Goal: Task Accomplishment & Management: Complete application form

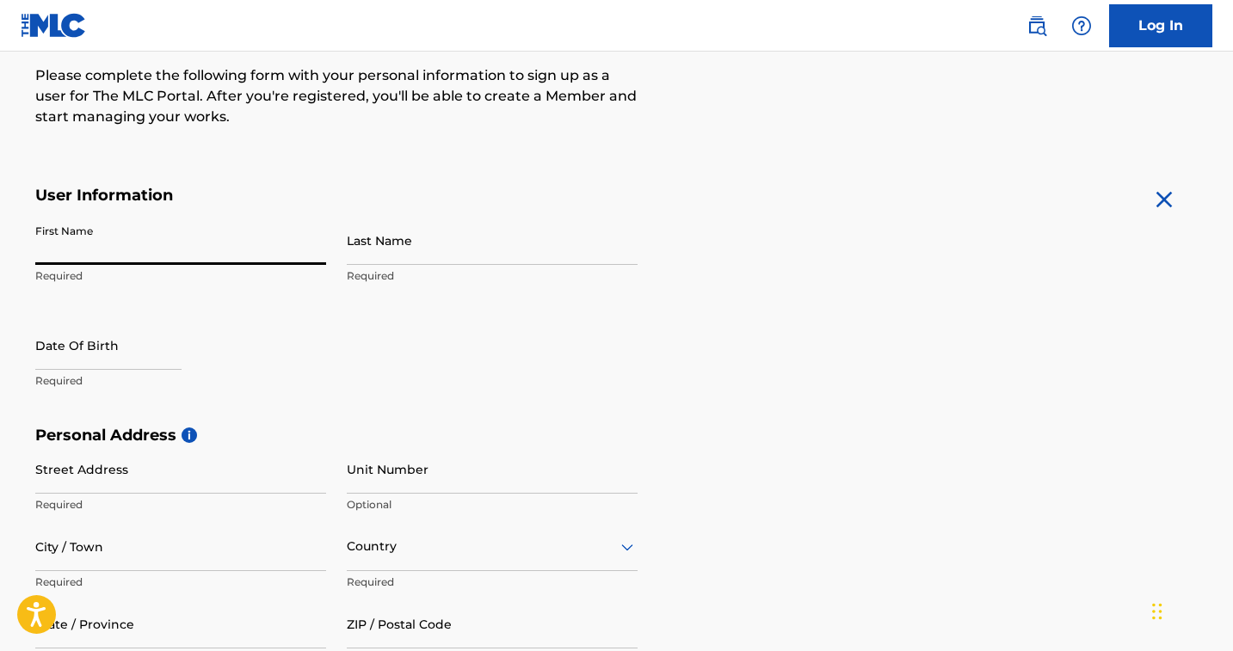
scroll to position [217, 0]
click at [235, 235] on input "First Name" at bounding box center [180, 241] width 291 height 49
type input "[PERSON_NAME]"
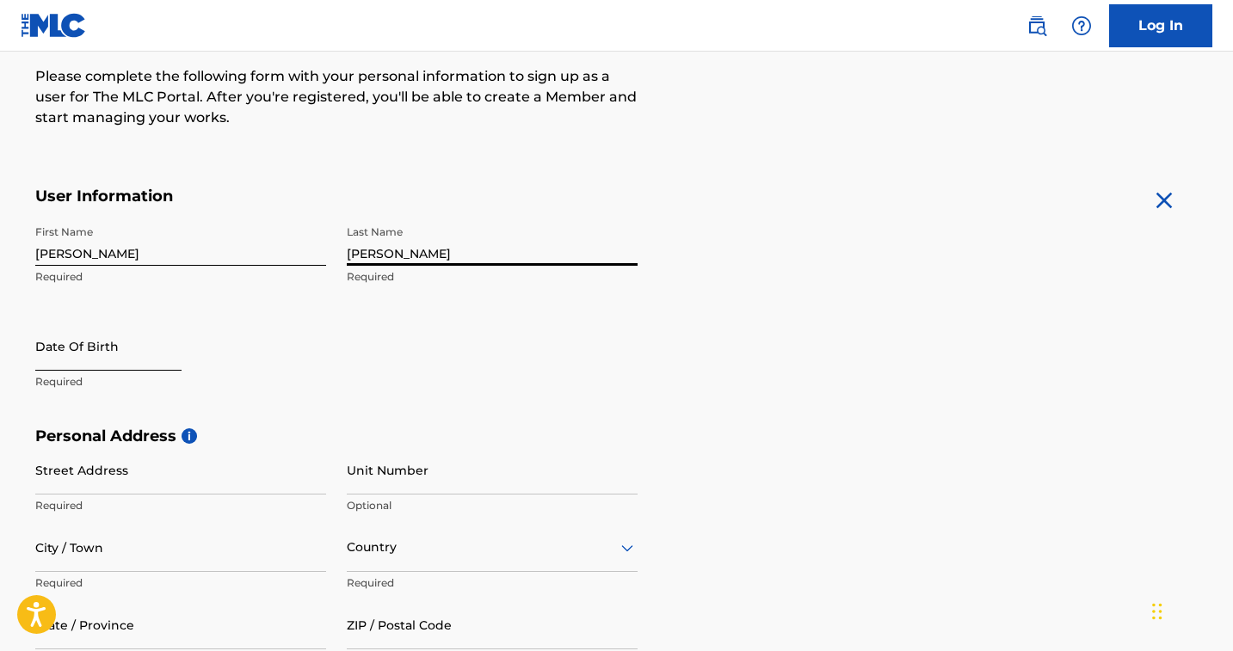
type input "[PERSON_NAME]"
type input "04052002"
click at [182, 377] on p "Required" at bounding box center [180, 381] width 291 height 15
select select "8"
select select "2025"
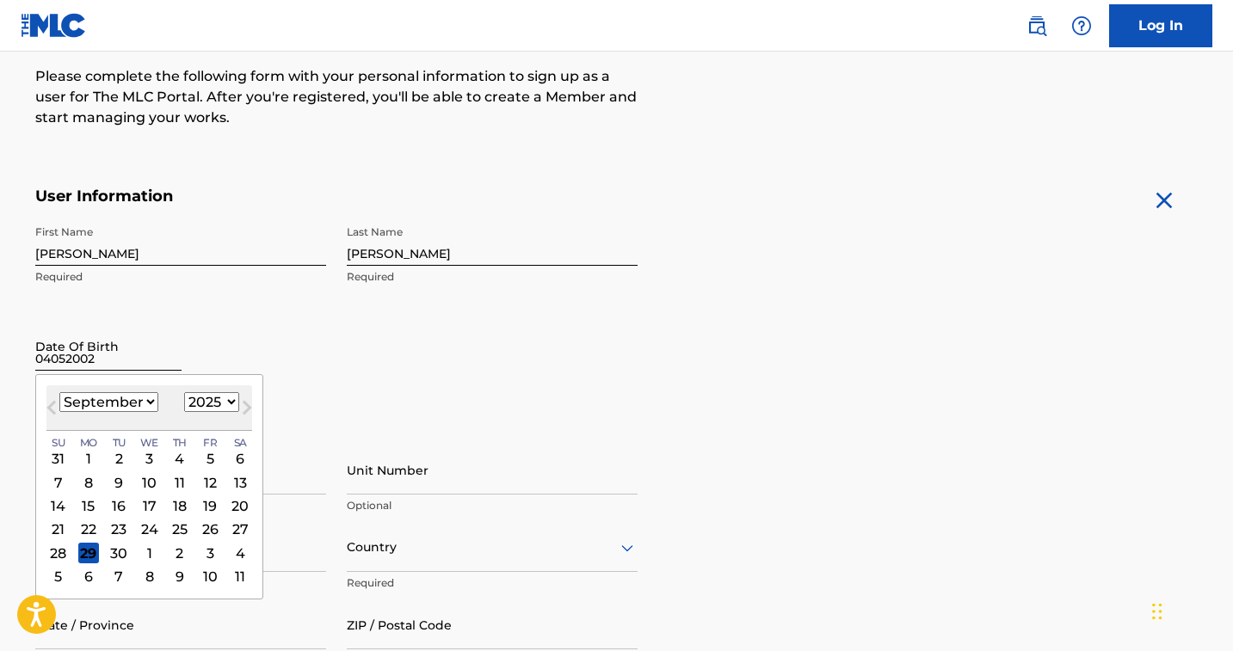
click at [78, 354] on input "04052002" at bounding box center [108, 346] width 146 height 49
select select "3"
select select "2002"
click at [200, 456] on div "5" at bounding box center [210, 458] width 21 height 21
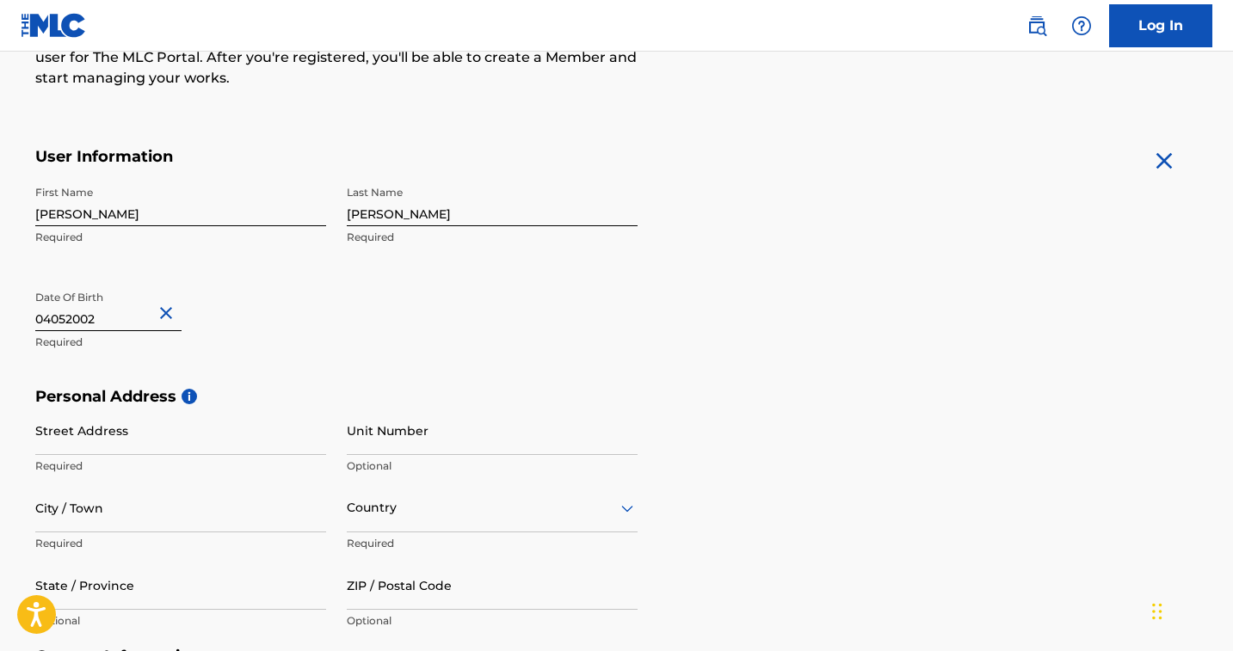
scroll to position [338, 0]
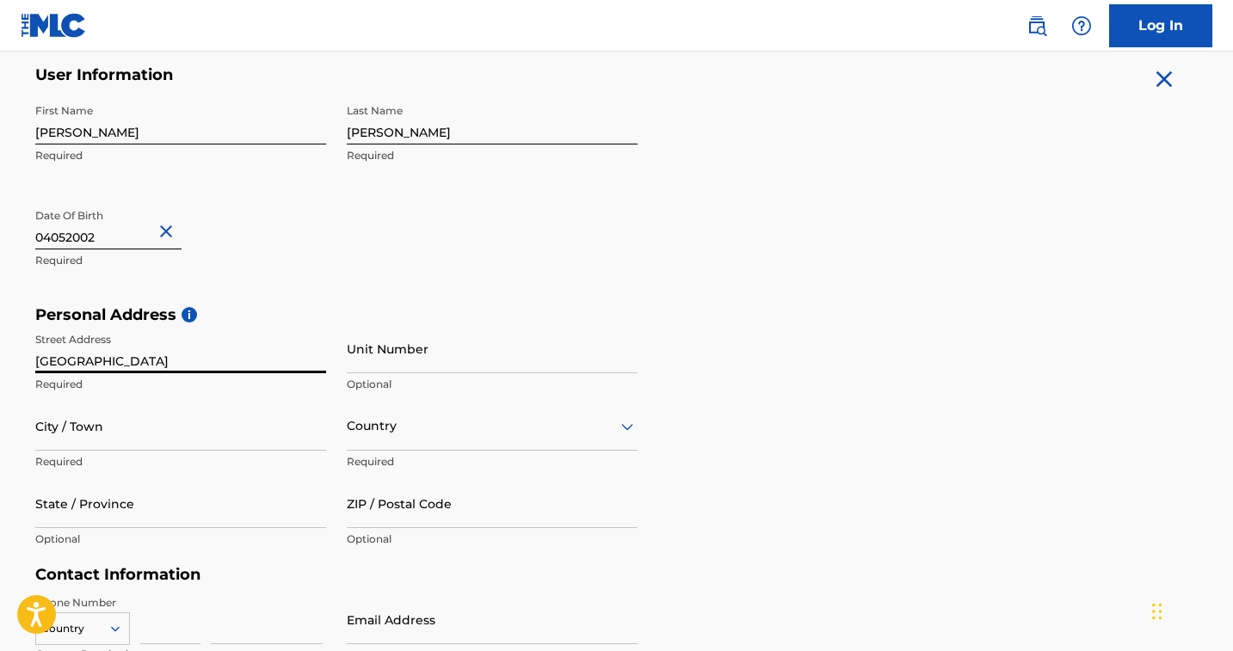
type input "[GEOGRAPHIC_DATA]"
click at [375, 272] on div "First Name [PERSON_NAME] Required Last Name [PERSON_NAME] Required Date Of Birt…" at bounding box center [336, 201] width 602 height 210
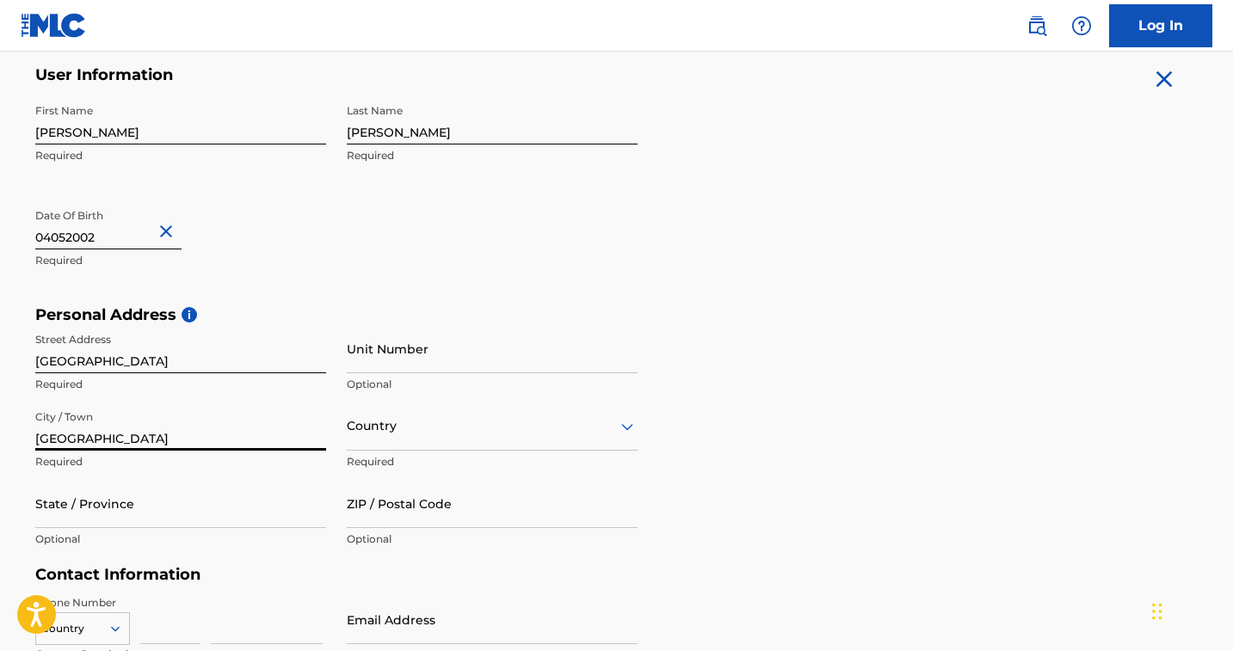
type input "[GEOGRAPHIC_DATA]"
click at [471, 431] on div "Country" at bounding box center [492, 426] width 291 height 49
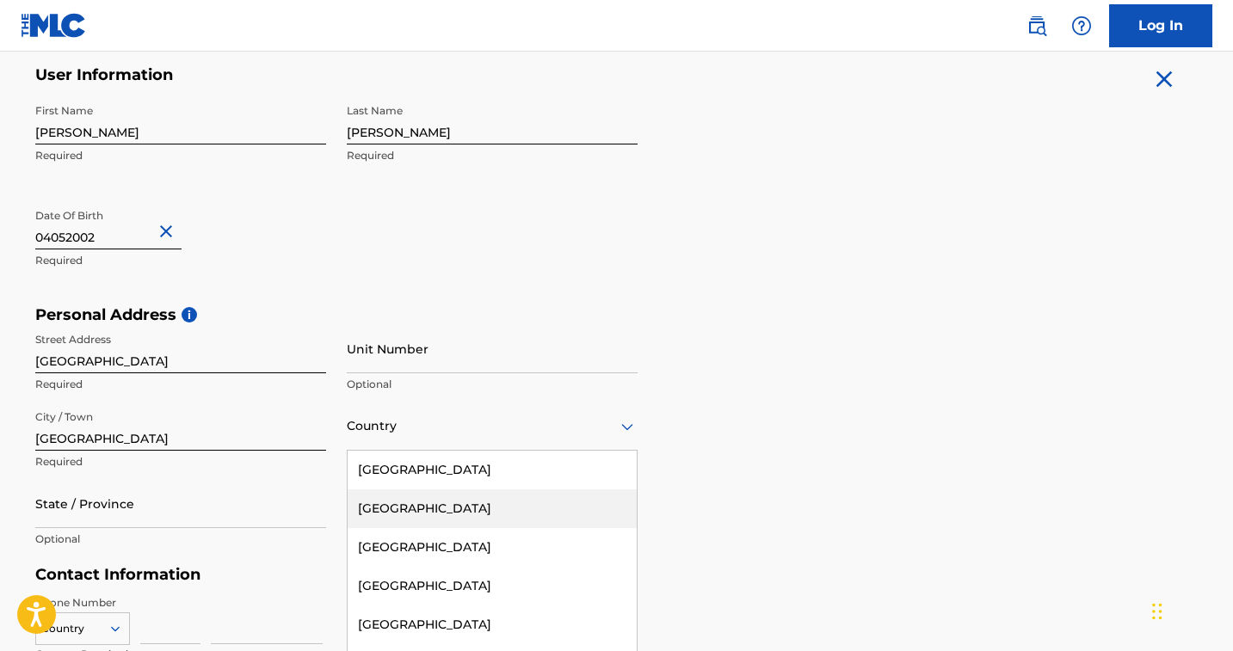
scroll to position [396, 0]
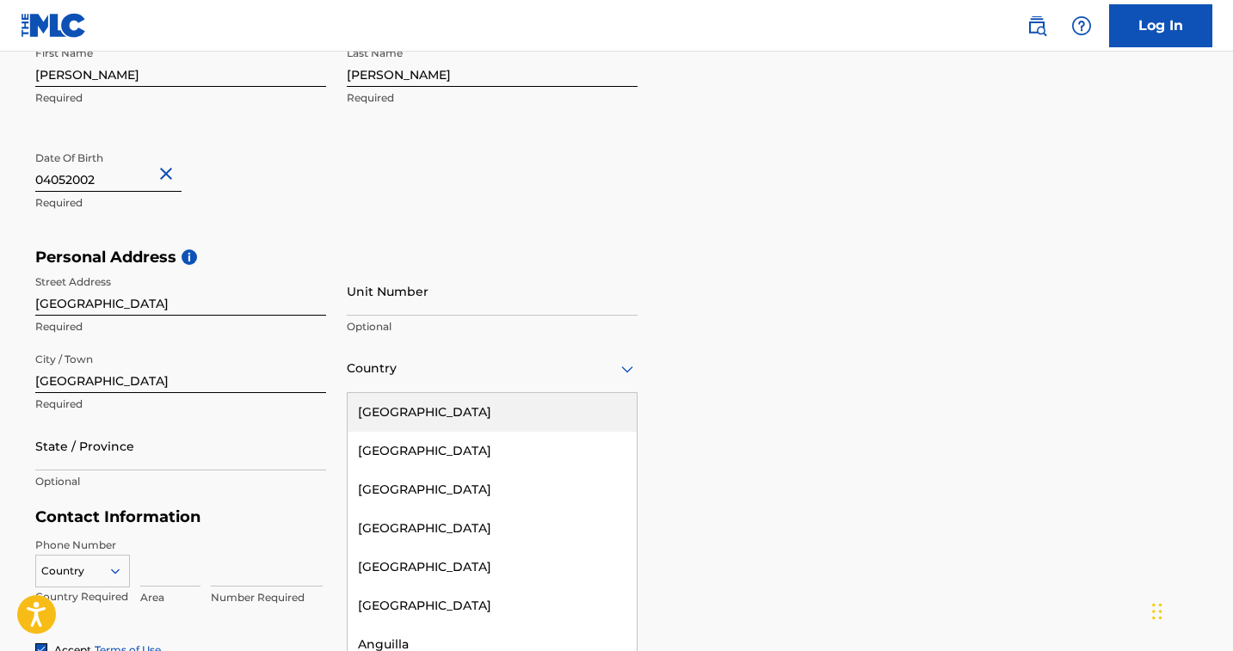
click at [447, 411] on div "[GEOGRAPHIC_DATA]" at bounding box center [492, 412] width 289 height 39
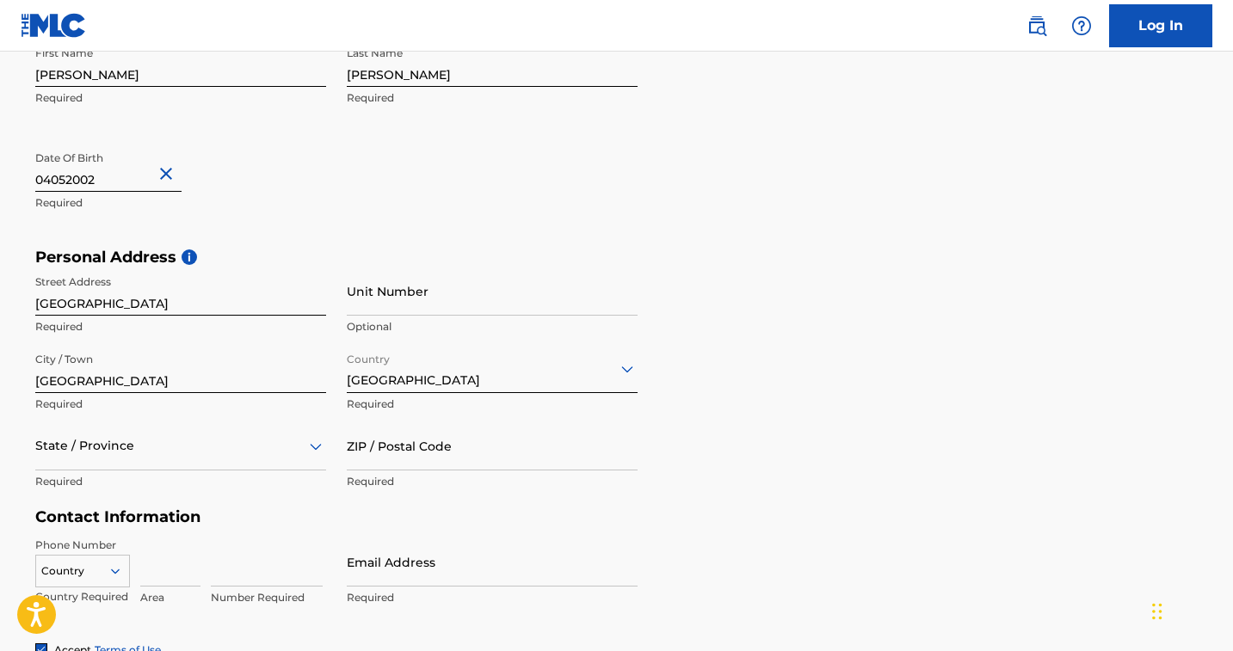
scroll to position [473, 0]
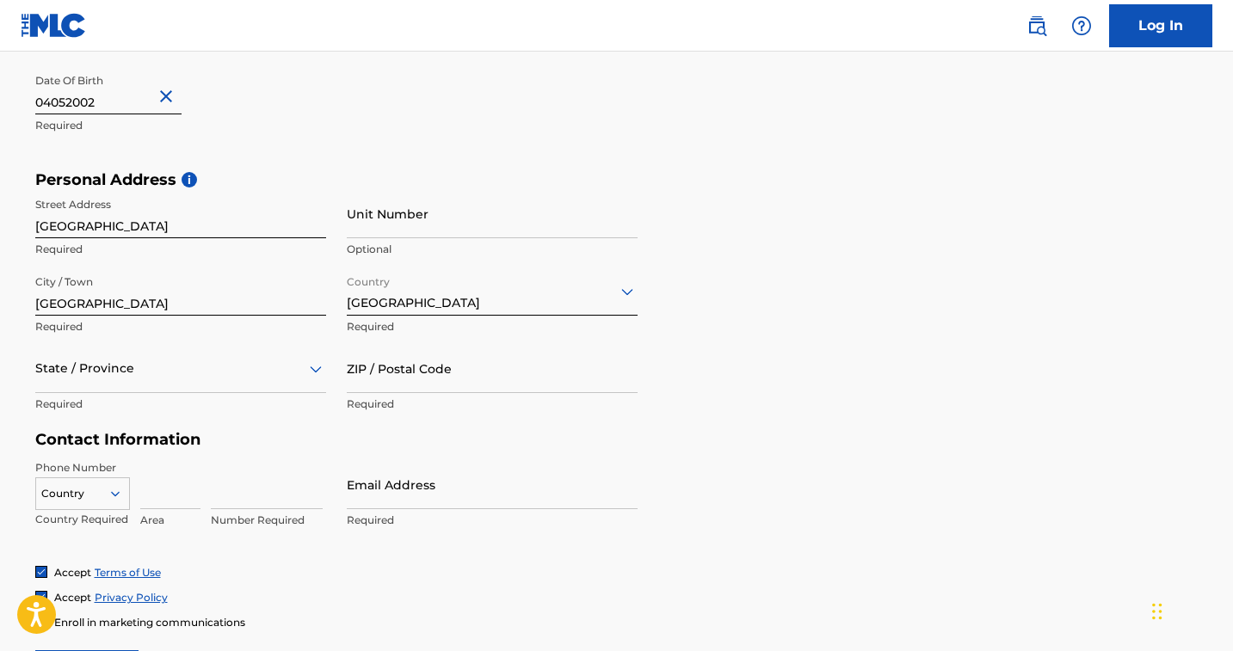
click at [159, 393] on div "State / Province" at bounding box center [180, 368] width 291 height 49
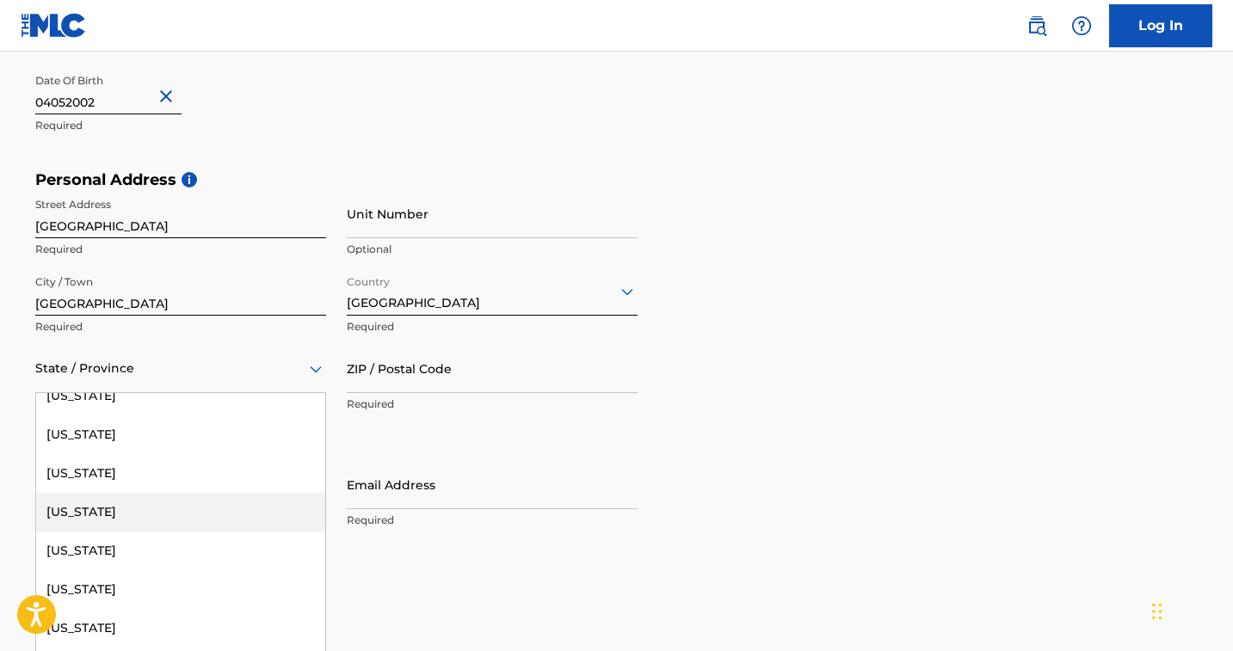
scroll to position [17, 0]
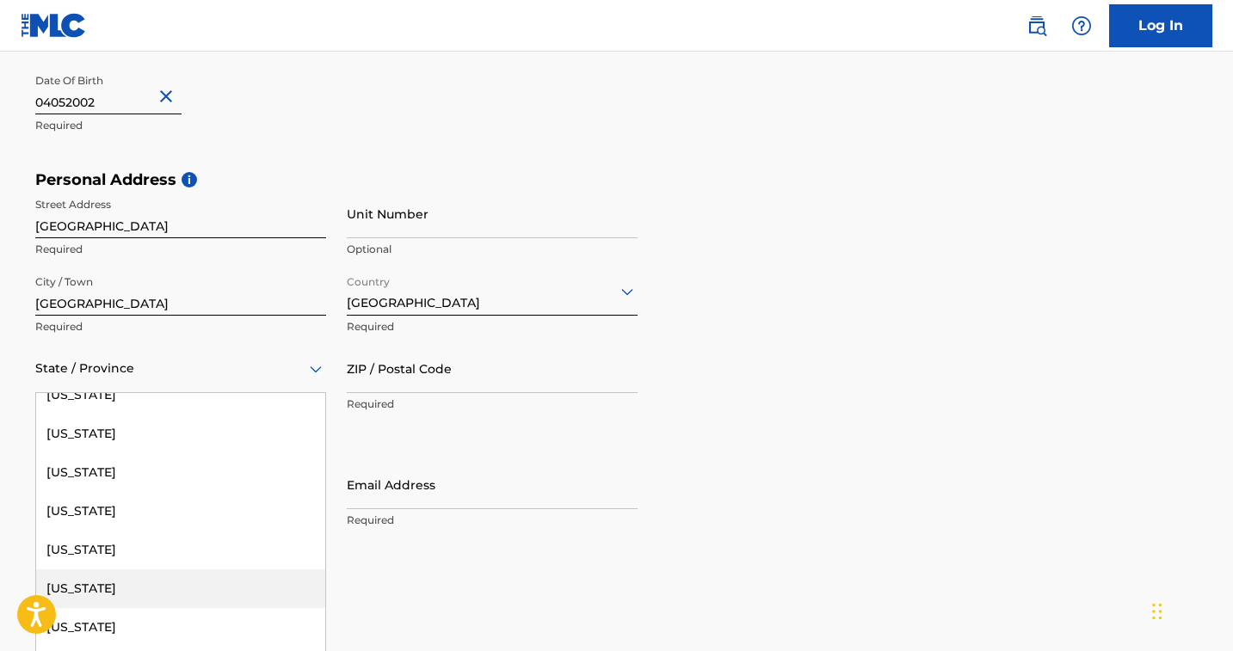
click at [102, 587] on div "[US_STATE]" at bounding box center [180, 589] width 289 height 39
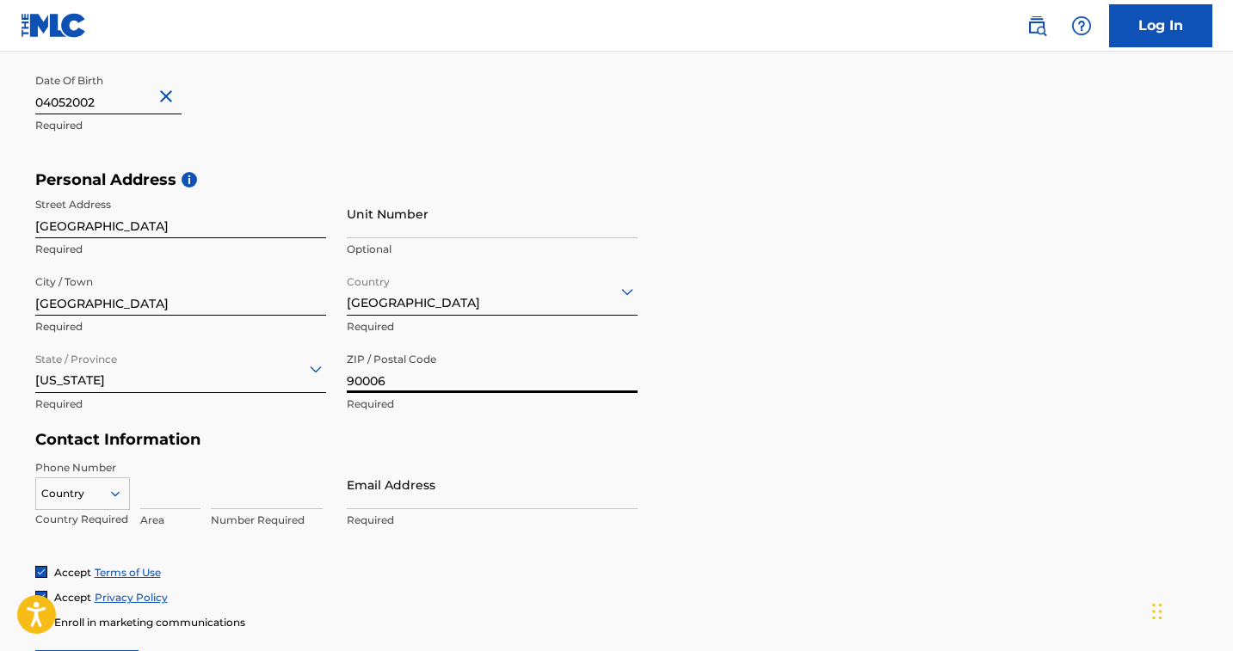
type input "90006"
click at [793, 374] on div "Personal Address i Street Address [STREET_ADDRESS] Required Unit Number Optiona…" at bounding box center [616, 300] width 1163 height 261
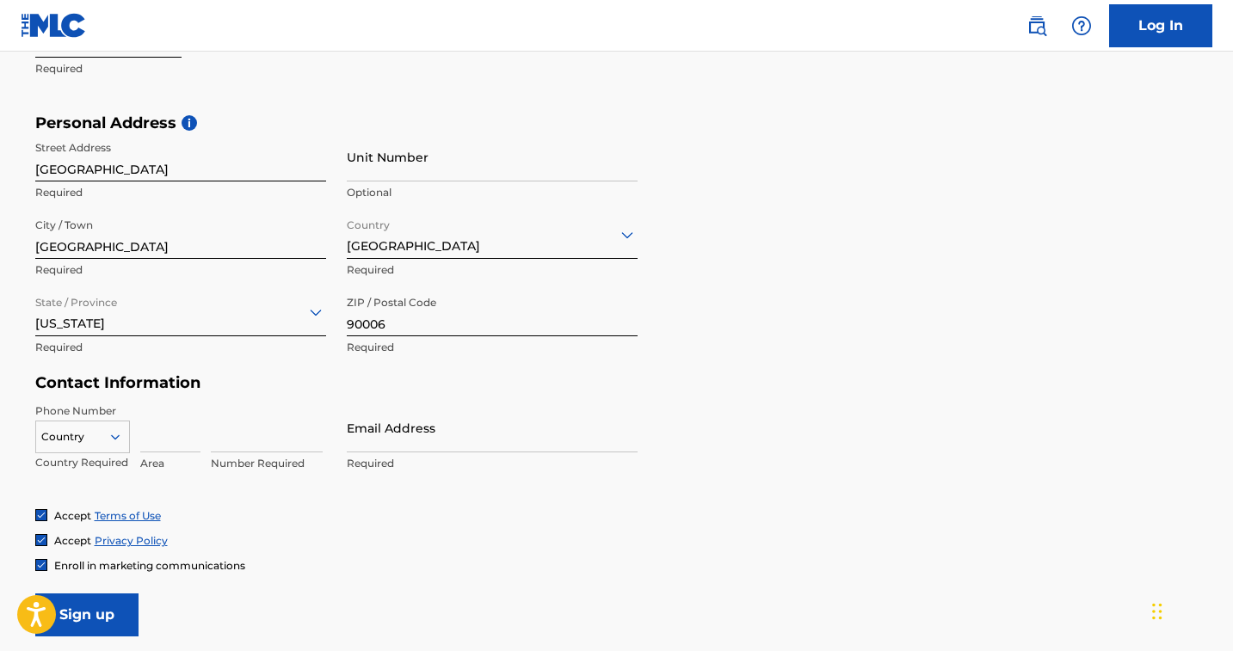
scroll to position [582, 0]
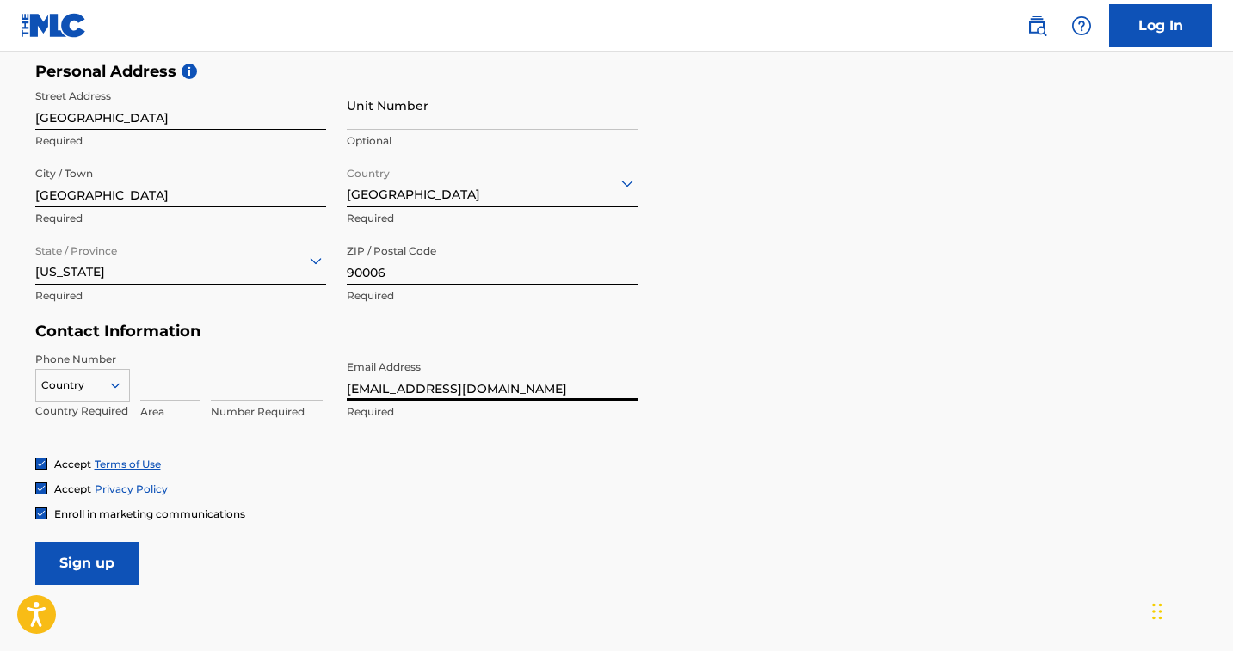
type input "[EMAIL_ADDRESS][DOMAIN_NAME]"
click at [410, 484] on div "Accept Privacy Policy" at bounding box center [616, 489] width 1163 height 15
click at [165, 381] on input at bounding box center [170, 376] width 60 height 49
type input "323"
type input "6833306"
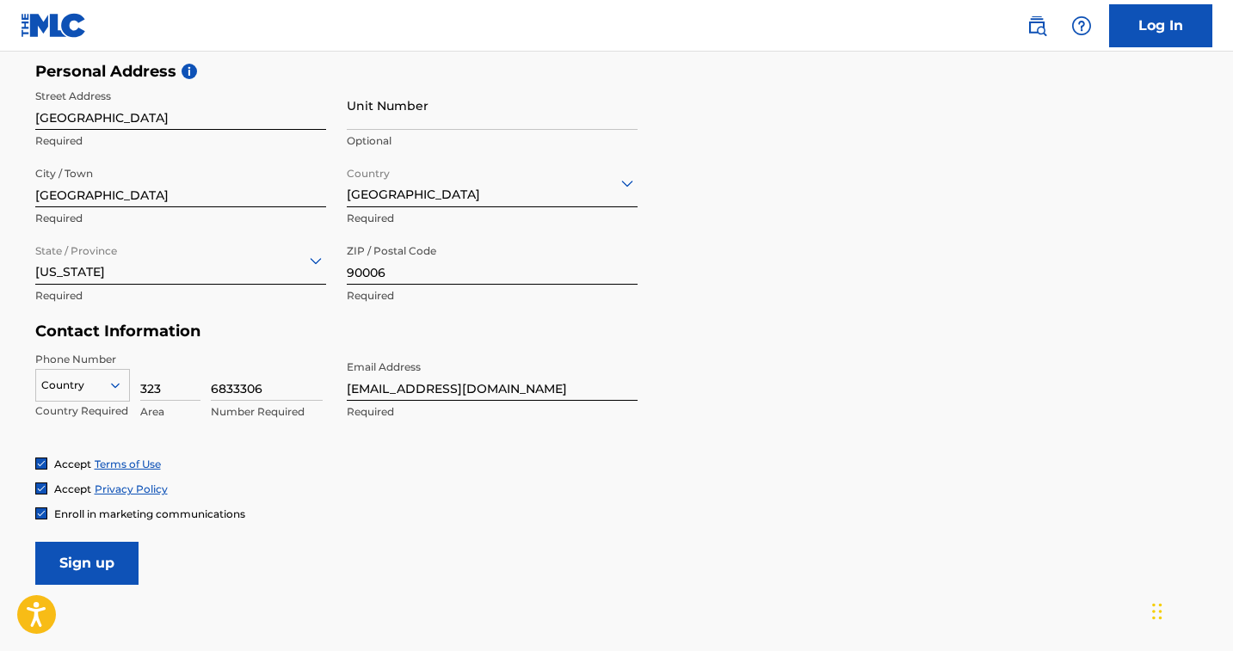
click at [387, 441] on div "Phone Number Country Country Required 323 Area 6833306 Number Required Email Ad…" at bounding box center [336, 404] width 602 height 105
click at [91, 562] on input "Sign up" at bounding box center [86, 563] width 103 height 43
click at [101, 384] on div at bounding box center [82, 384] width 93 height 19
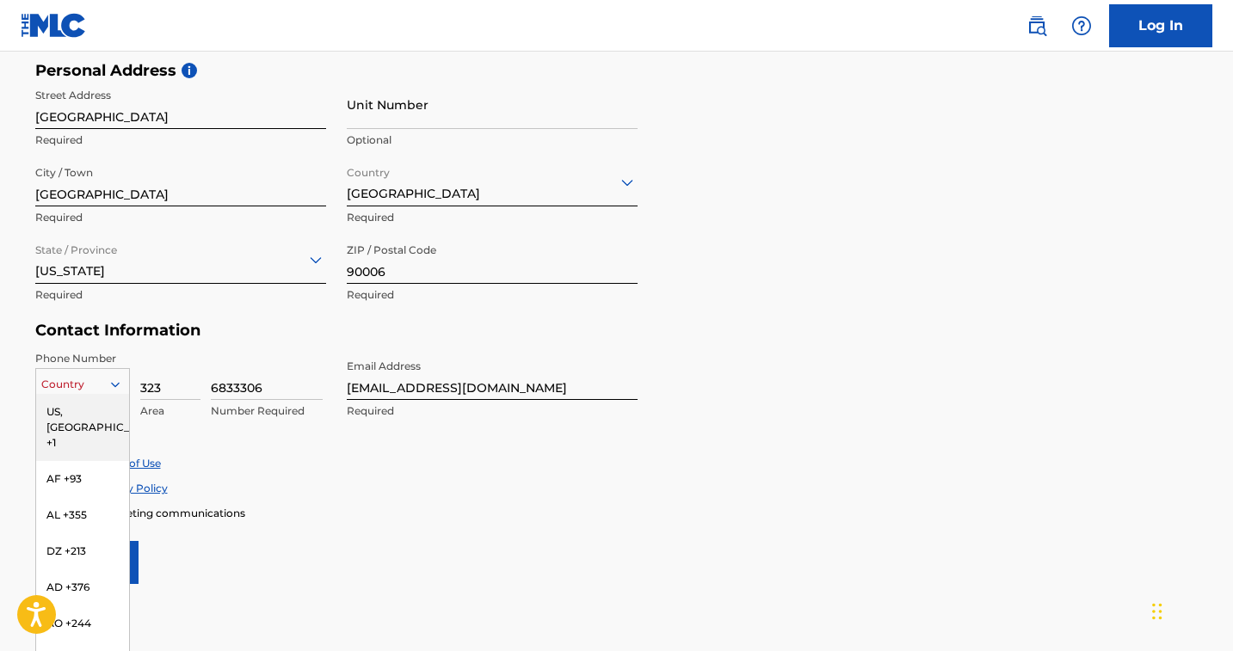
click at [96, 405] on div "US, [GEOGRAPHIC_DATA] +1" at bounding box center [82, 427] width 93 height 67
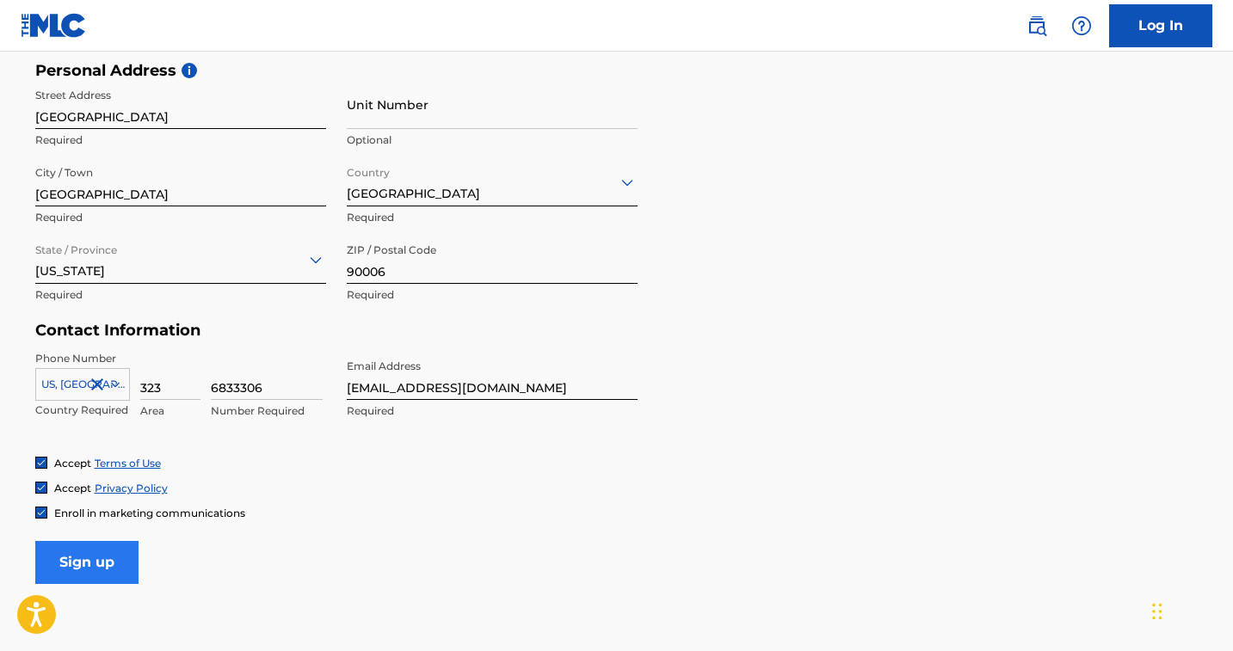
click at [109, 556] on input "Sign up" at bounding box center [86, 562] width 103 height 43
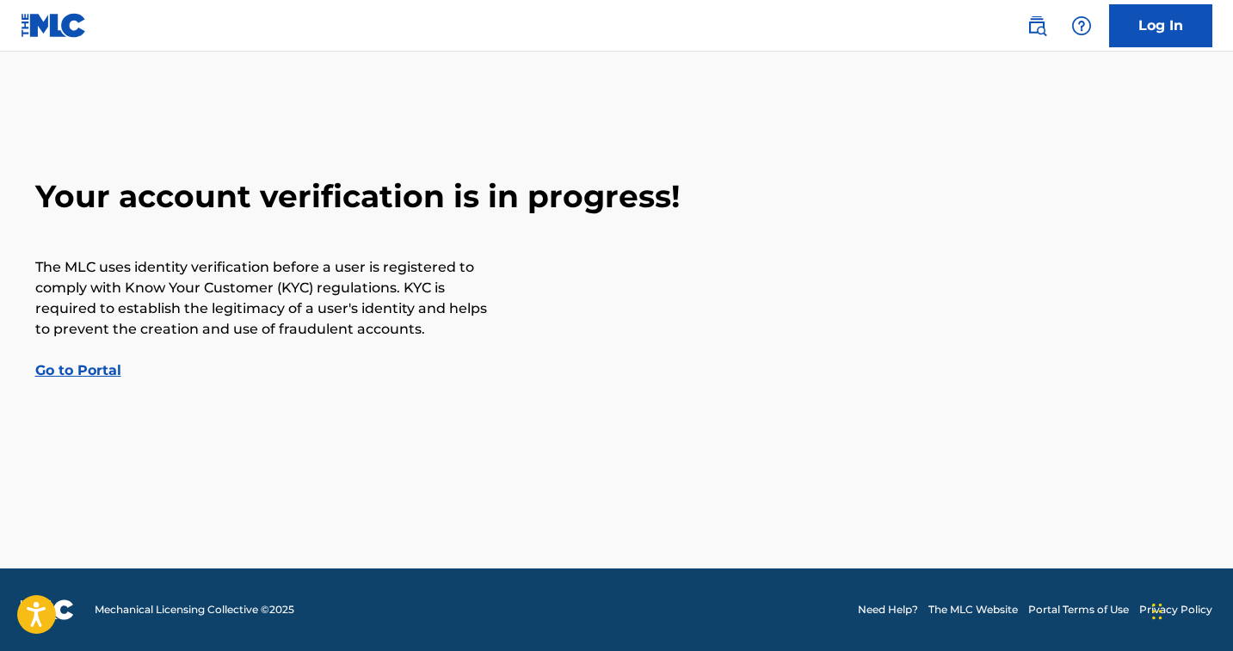
click at [93, 373] on link "Go to Portal" at bounding box center [78, 370] width 86 height 16
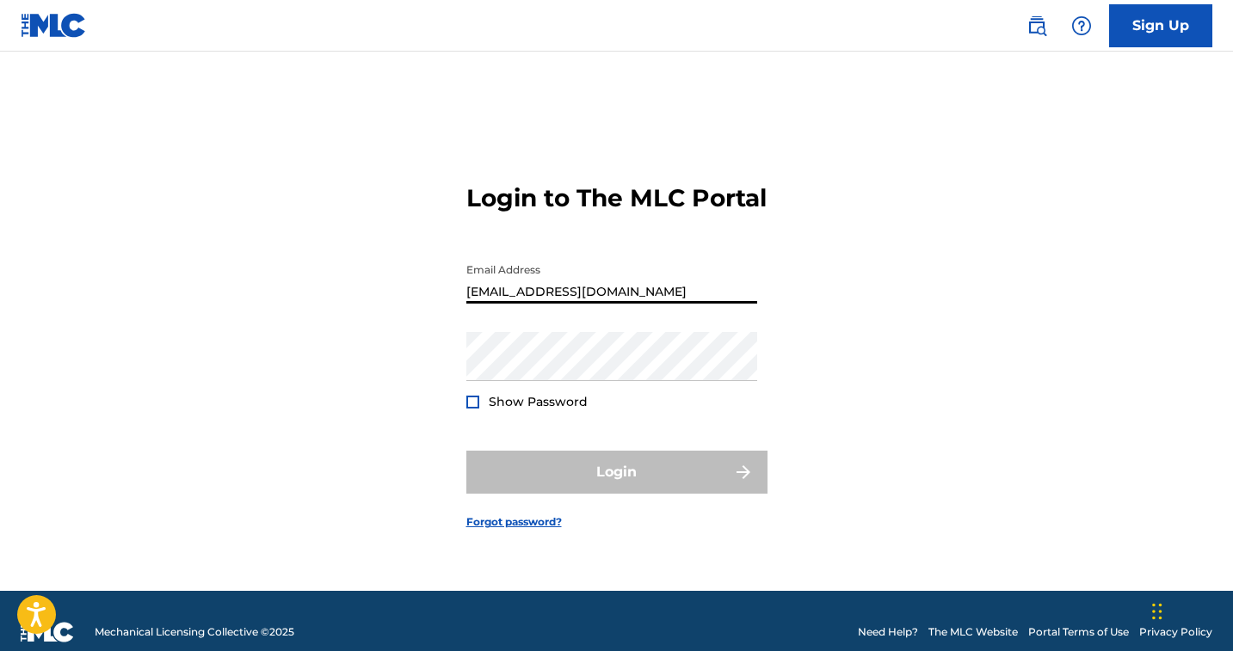
type input "[EMAIL_ADDRESS][DOMAIN_NAME]"
click at [109, 3] on nav "Sign Up" at bounding box center [616, 26] width 1233 height 52
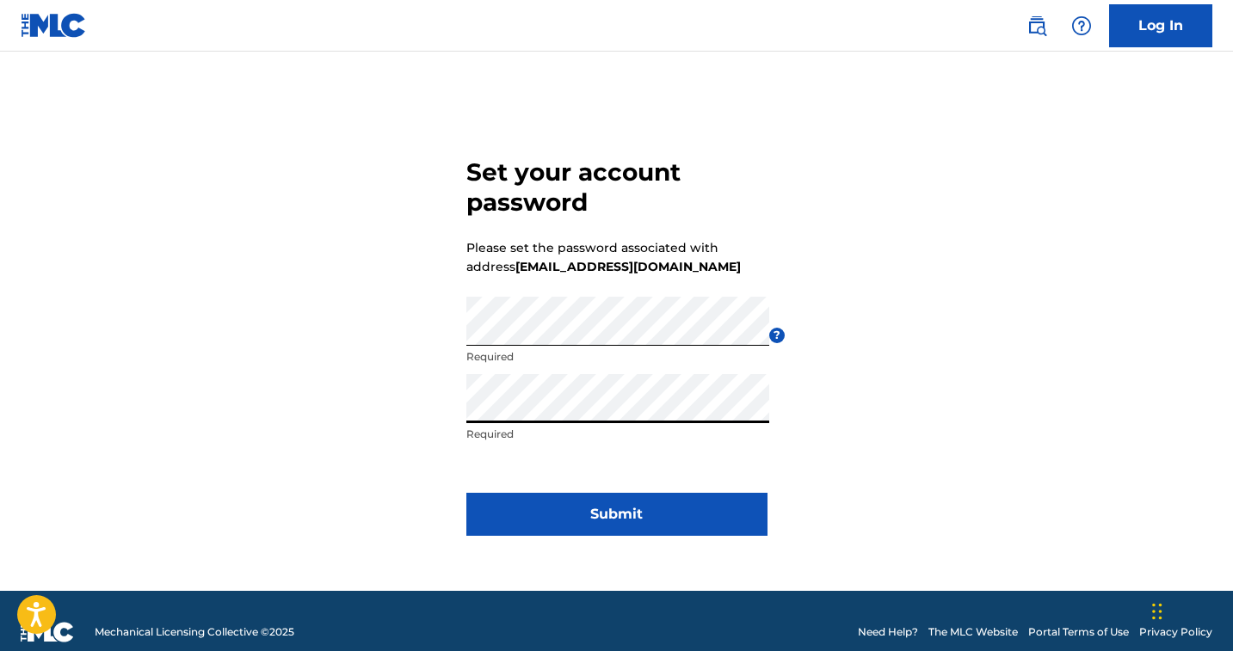
click at [910, 471] on div "Set your account password Please set the password associated with address [EMAI…" at bounding box center [617, 343] width 1205 height 497
click at [664, 476] on form "Set your account password Please set the password associated with address [EMAI…" at bounding box center [616, 343] width 301 height 497
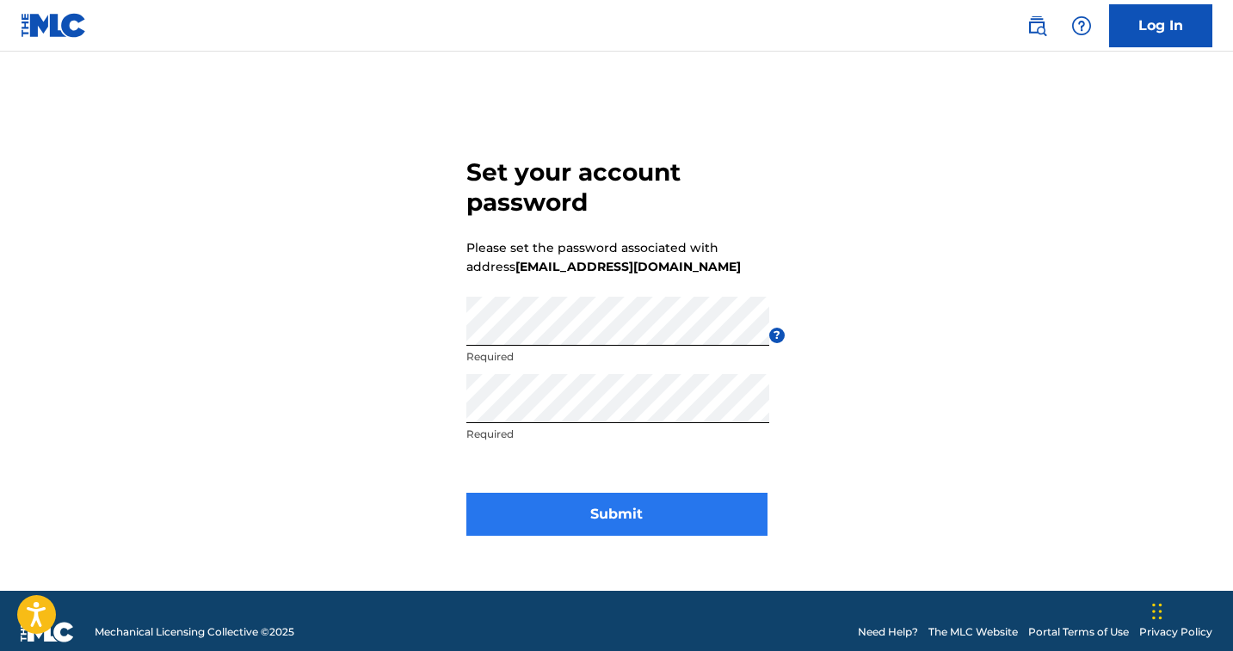
click at [648, 516] on button "Submit" at bounding box center [616, 514] width 301 height 43
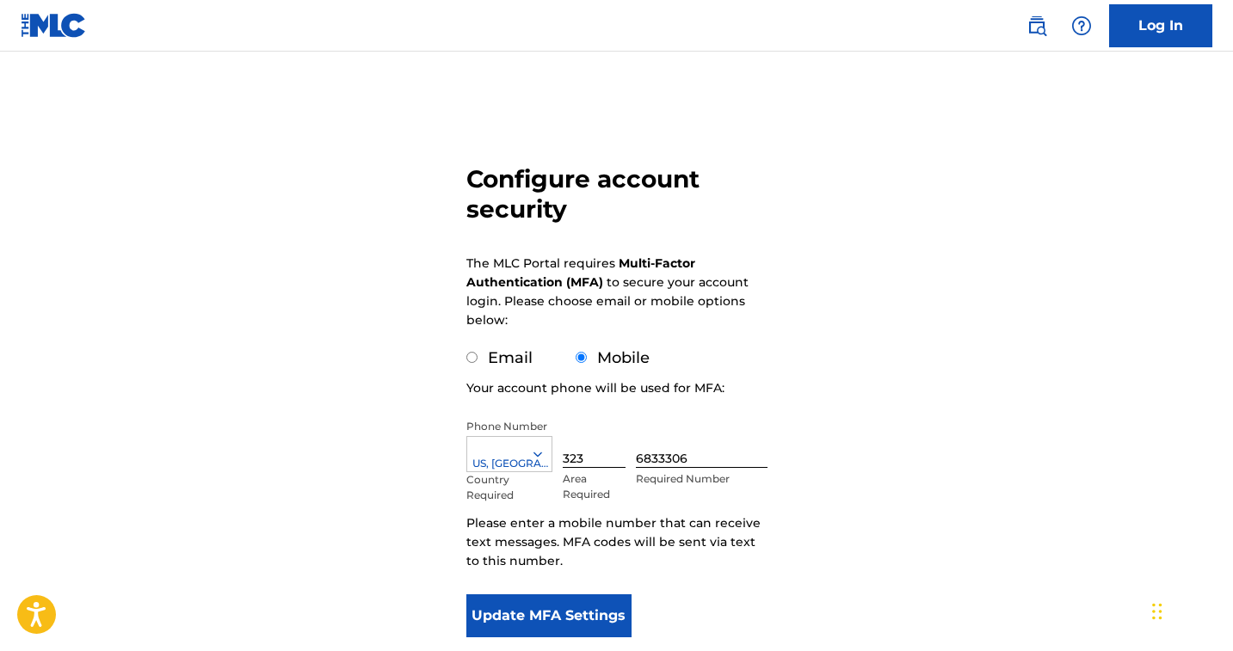
scroll to position [133, 0]
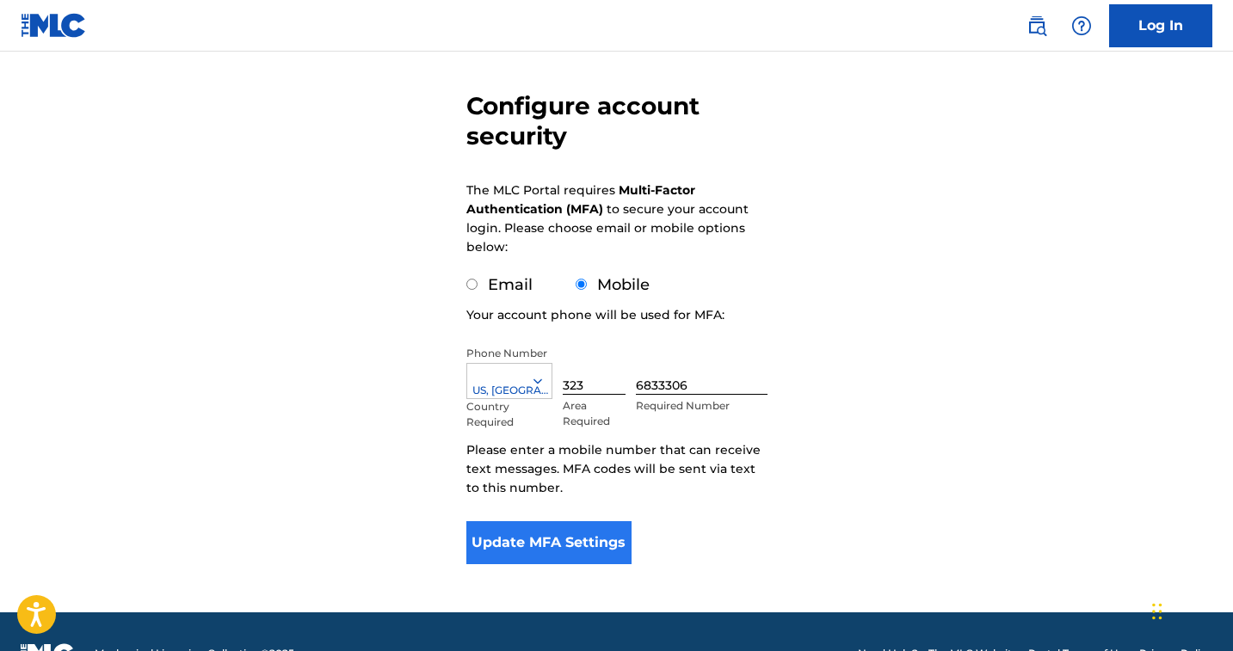
click at [593, 534] on button "Update MFA Settings" at bounding box center [549, 542] width 166 height 43
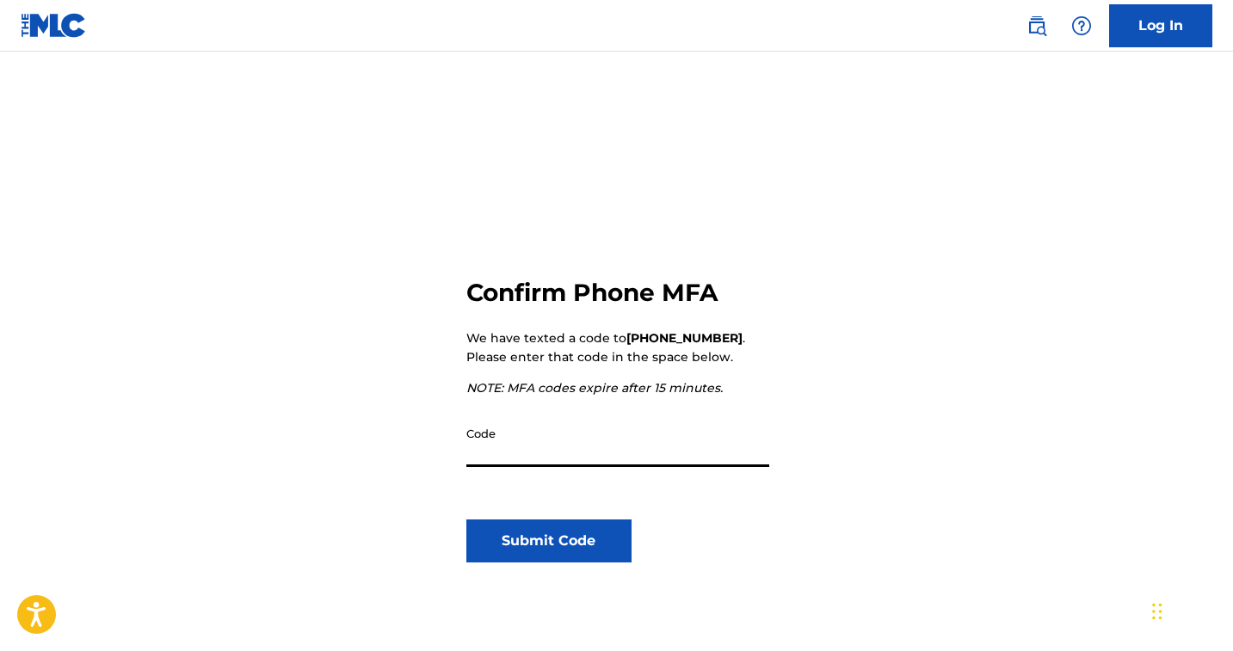
scroll to position [30, 0]
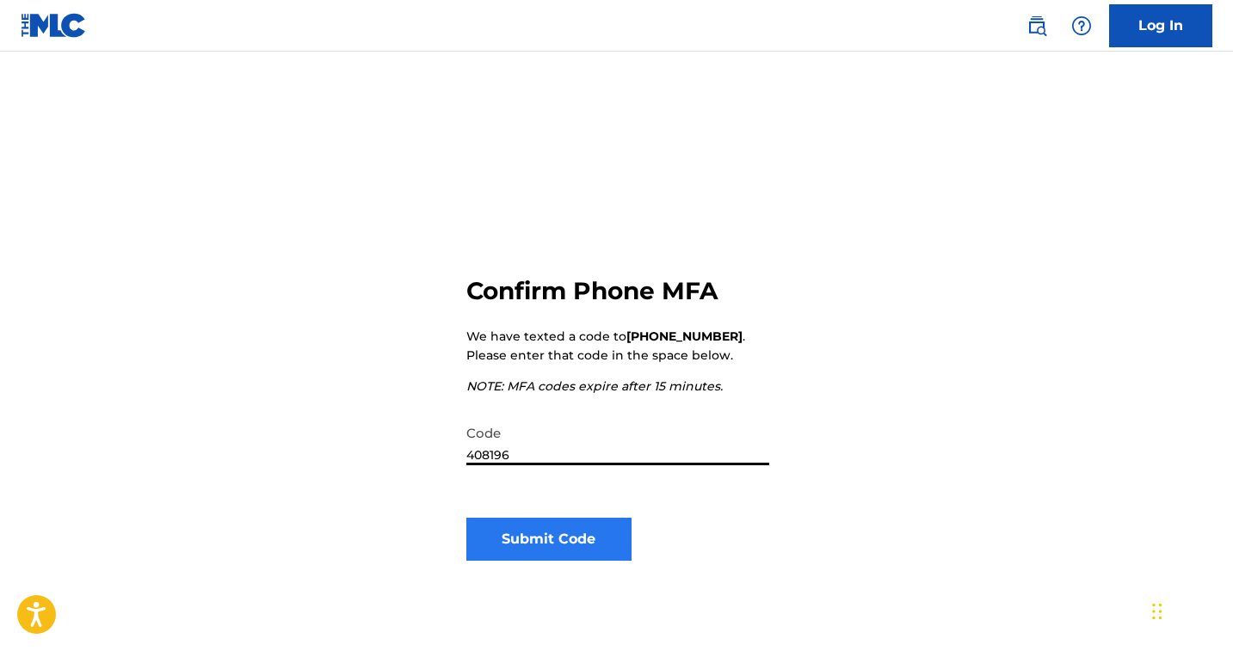
type input "408196"
click at [555, 557] on button "Submit Code" at bounding box center [549, 539] width 166 height 43
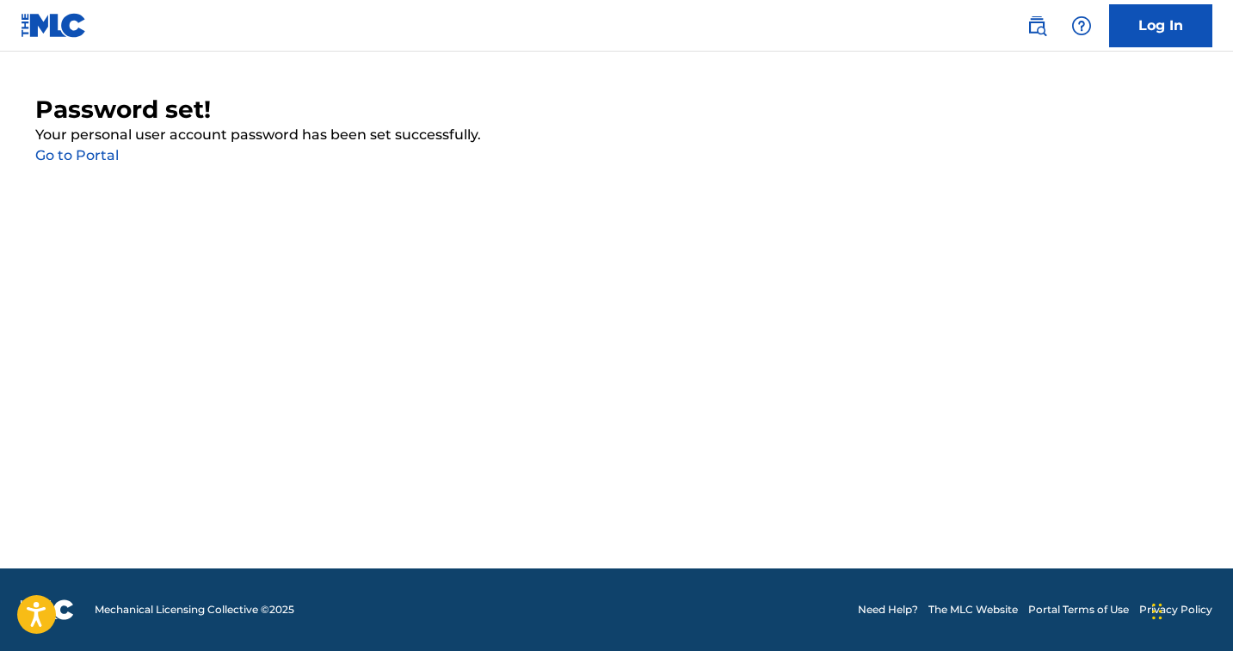
click at [72, 161] on link "Go to Portal" at bounding box center [76, 155] width 83 height 16
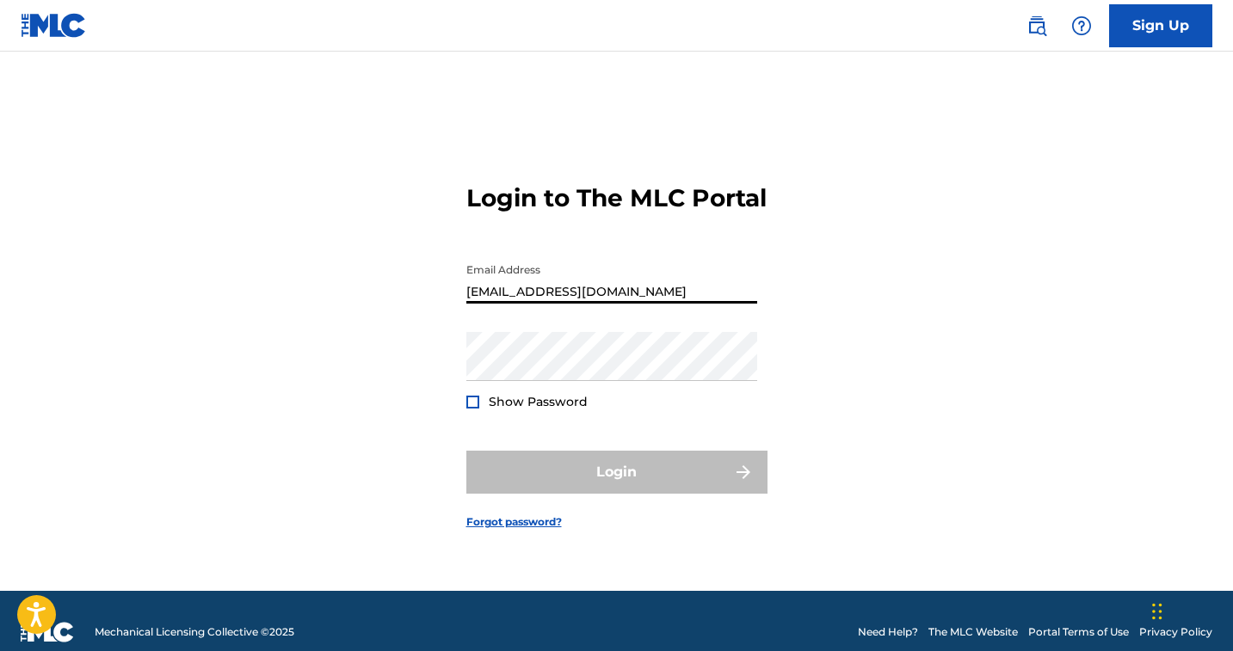
type input "[EMAIL_ADDRESS][DOMAIN_NAME]"
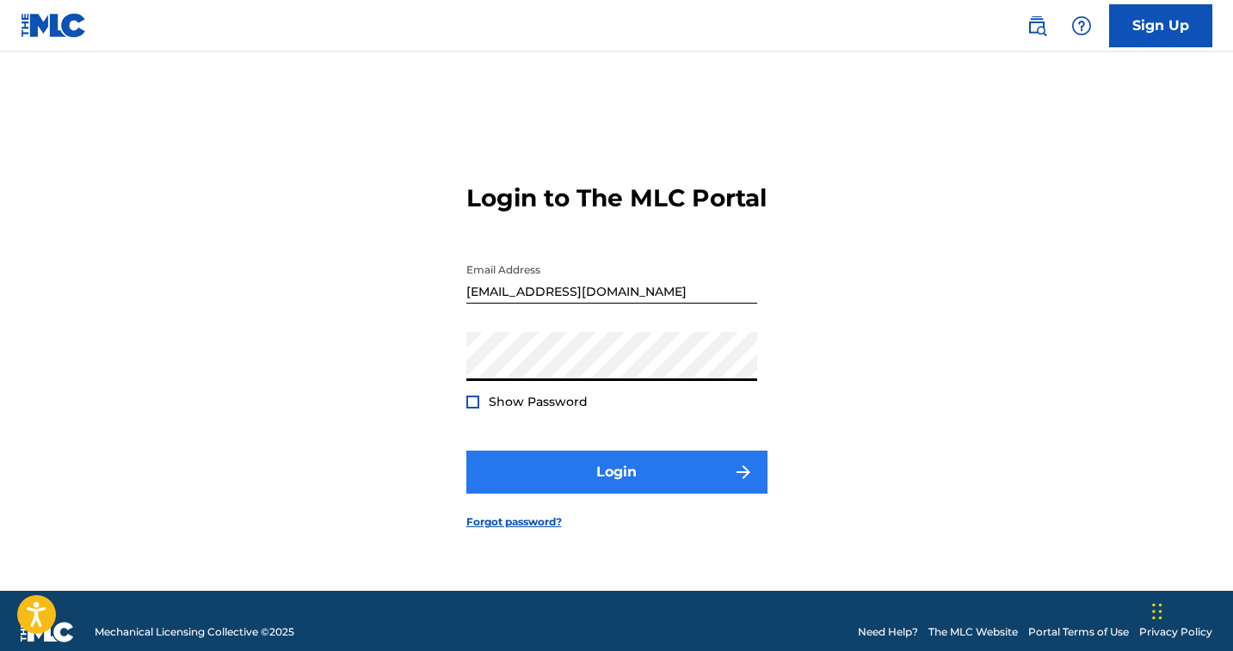
click at [555, 478] on button "Login" at bounding box center [616, 472] width 301 height 43
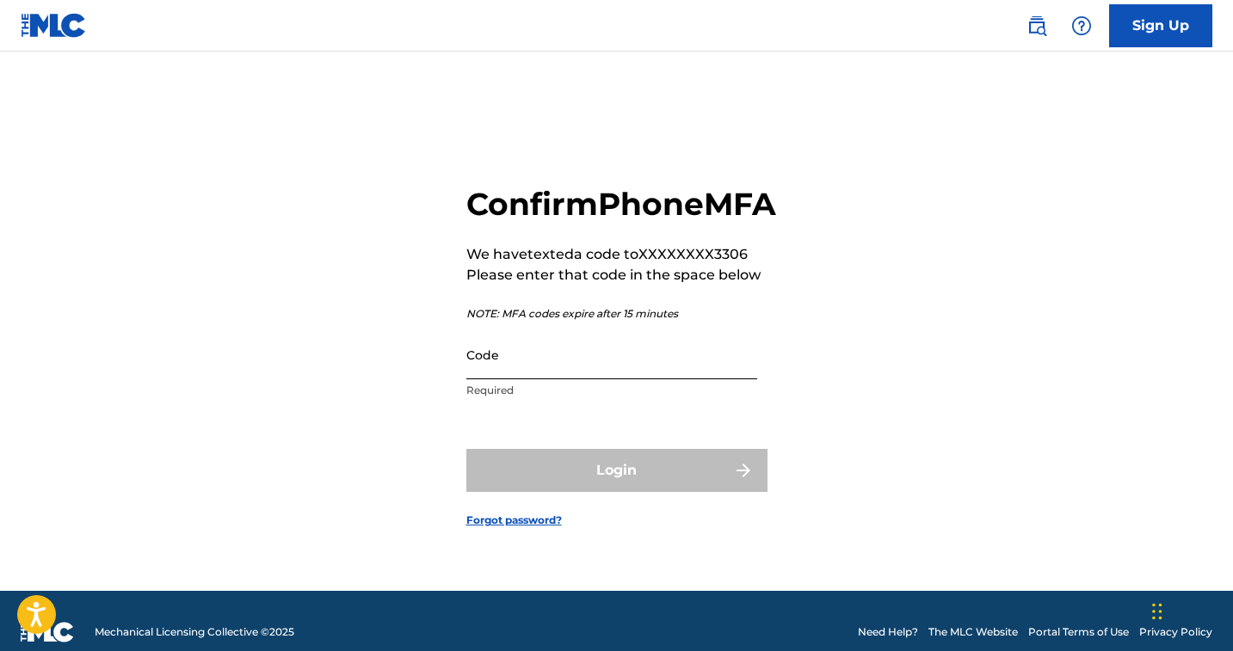
click at [534, 371] on input "Code" at bounding box center [611, 354] width 291 height 49
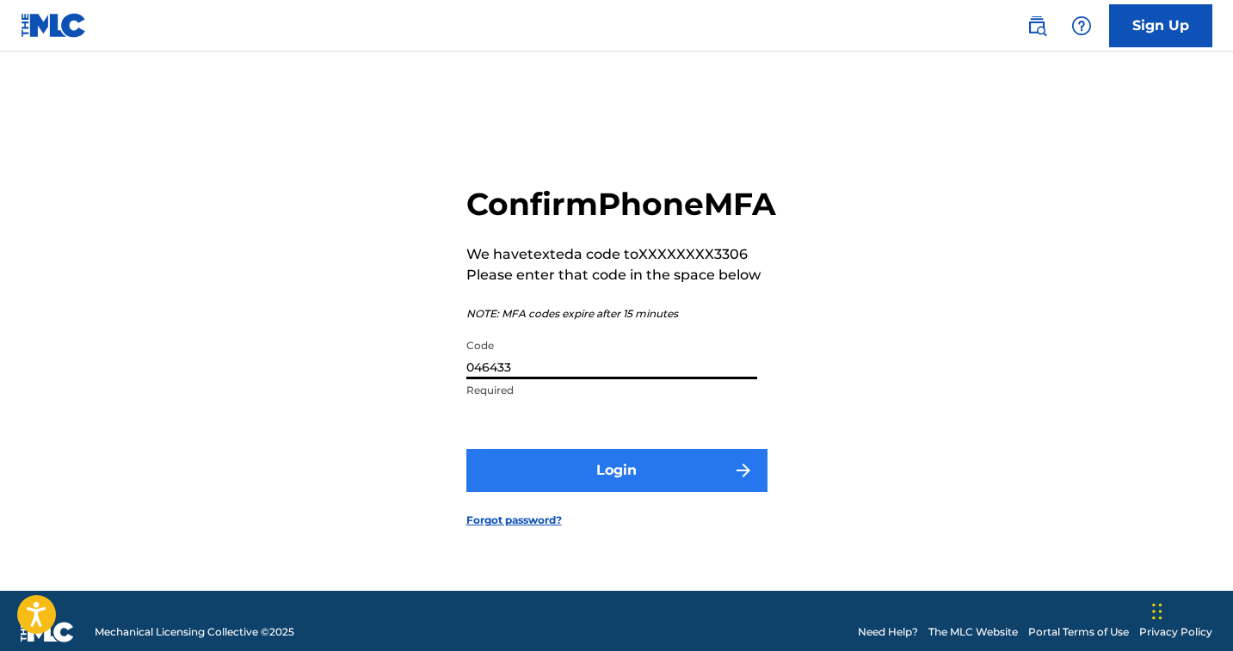
type input "046433"
click at [535, 489] on button "Login" at bounding box center [616, 470] width 301 height 43
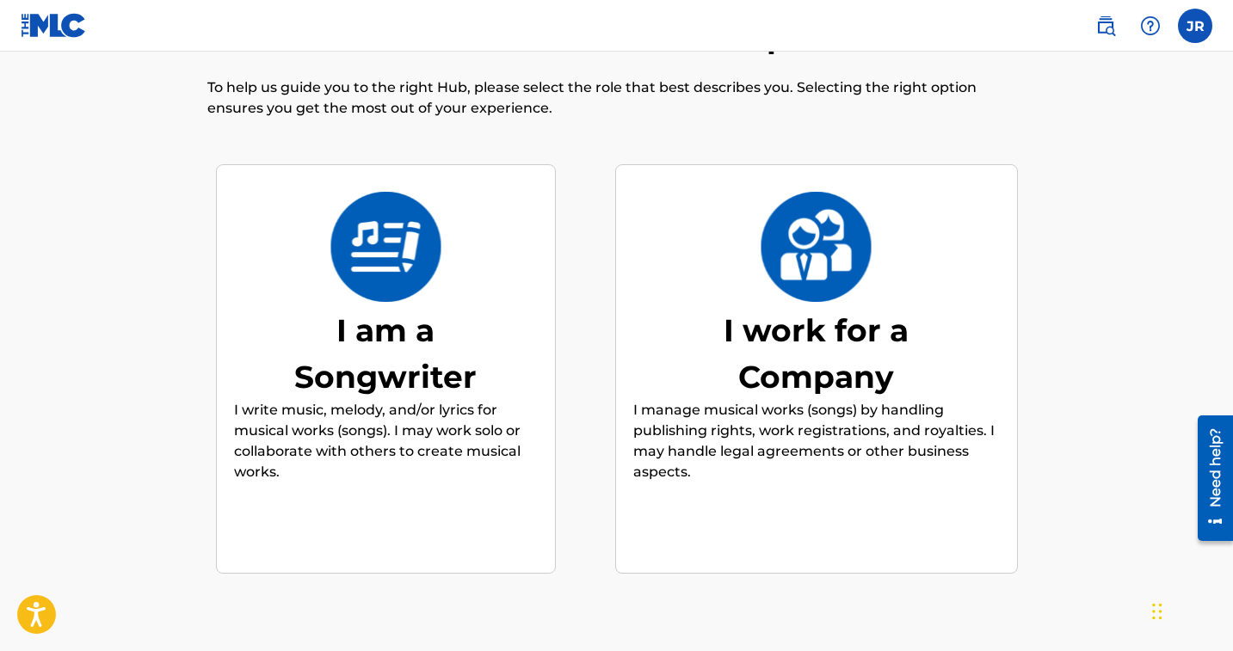
click at [419, 299] on img at bounding box center [386, 247] width 113 height 110
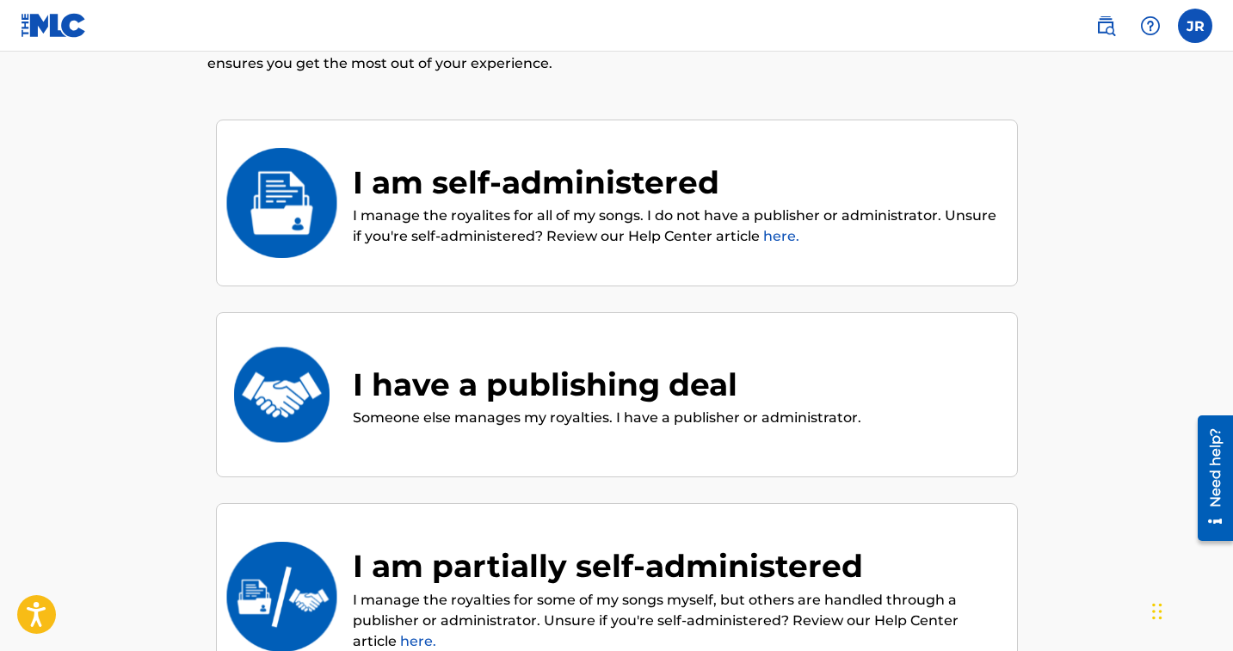
scroll to position [120, 0]
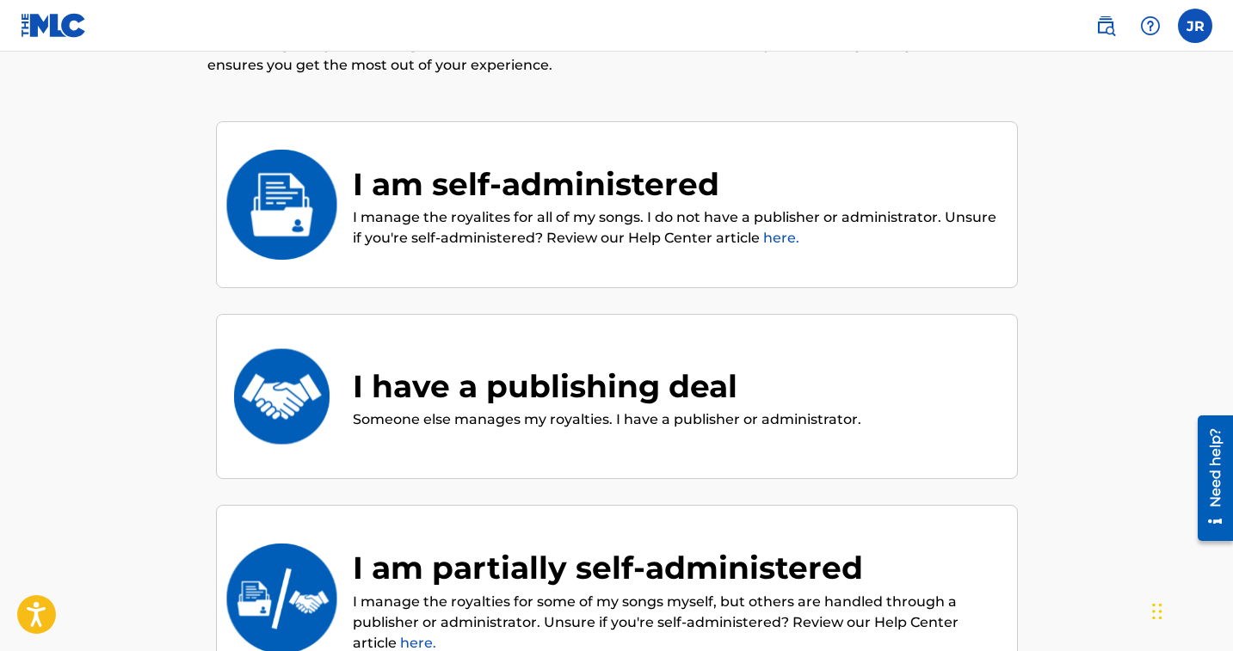
click at [527, 230] on p "I manage the royalites for all of my songs. I do not have a publisher or admini…" at bounding box center [676, 227] width 647 height 41
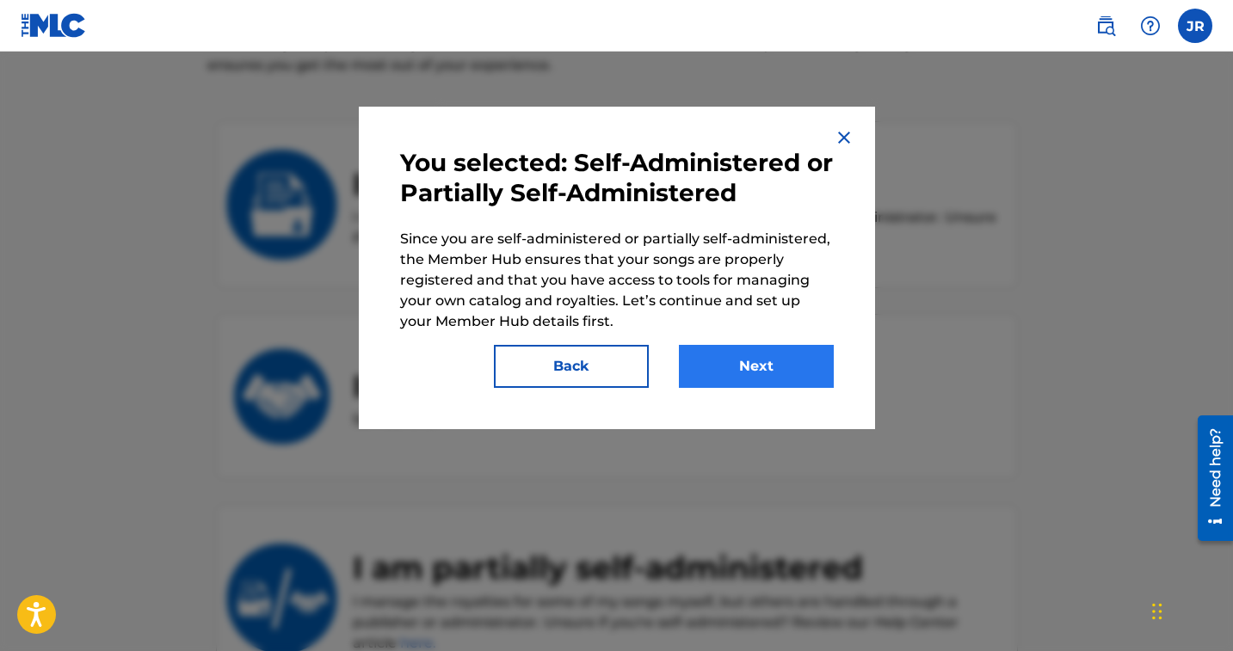
click at [767, 374] on button "Next" at bounding box center [756, 366] width 155 height 43
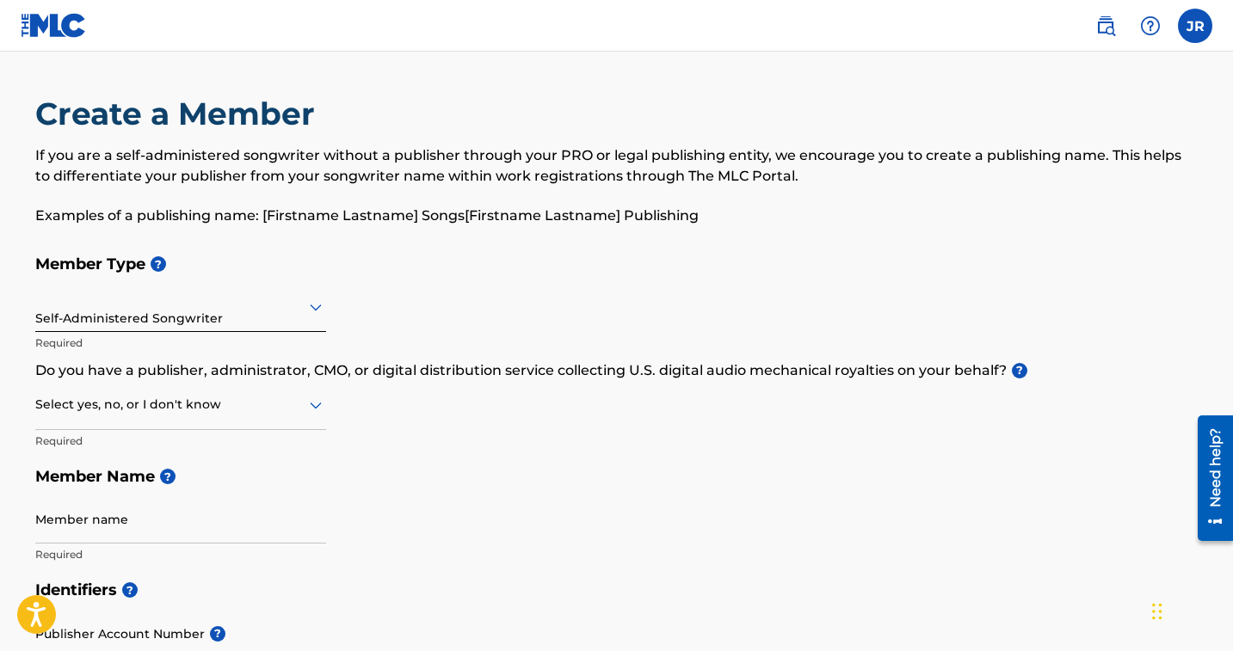
click at [269, 312] on div at bounding box center [180, 307] width 291 height 22
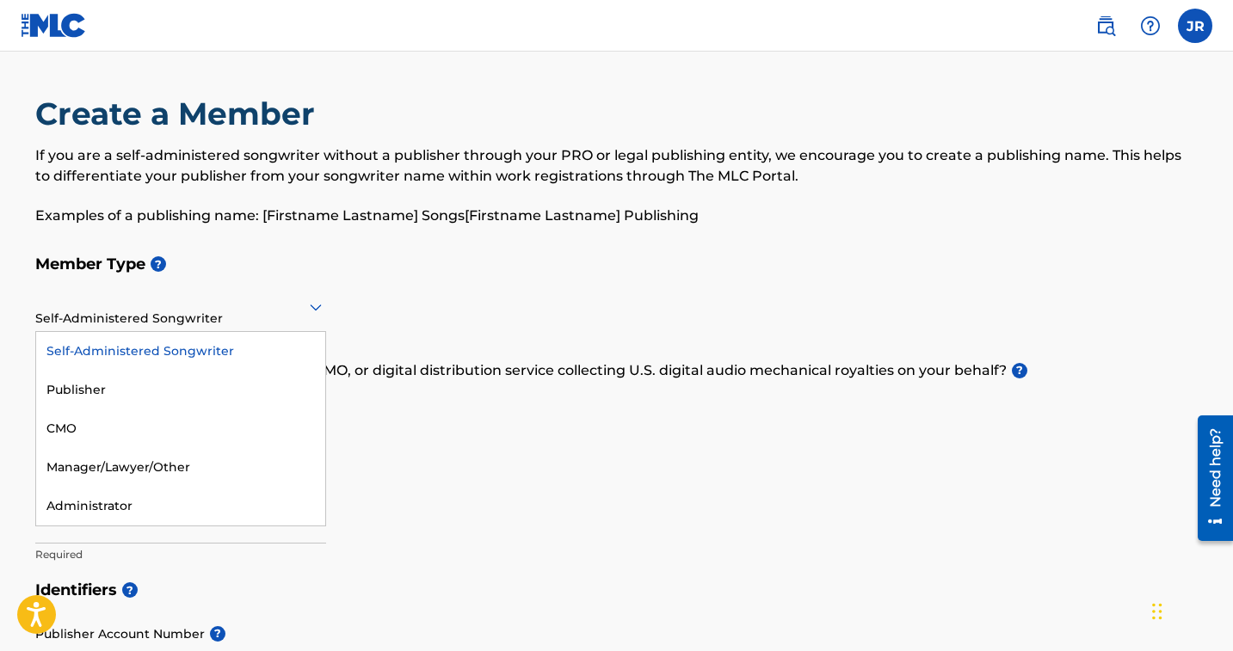
click at [359, 292] on div "Member Type ? Self-Administered Songwriter selected, 1 of 5. 5 results availabl…" at bounding box center [616, 409] width 1163 height 326
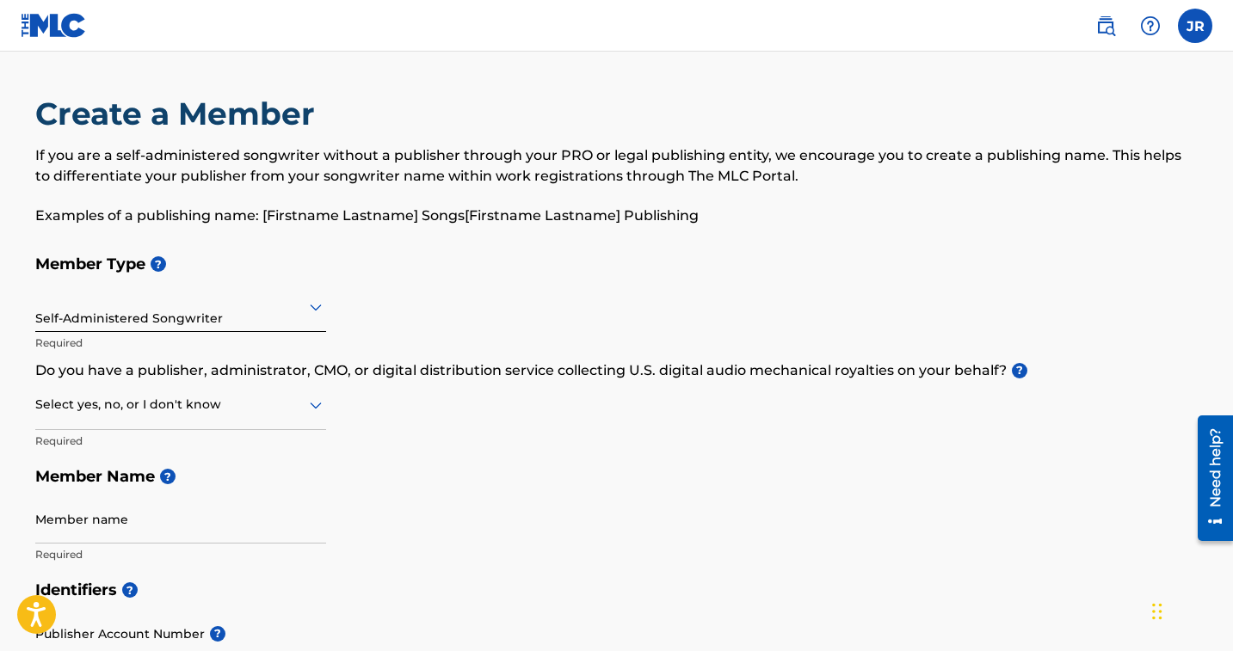
click at [314, 305] on icon at bounding box center [315, 307] width 21 height 21
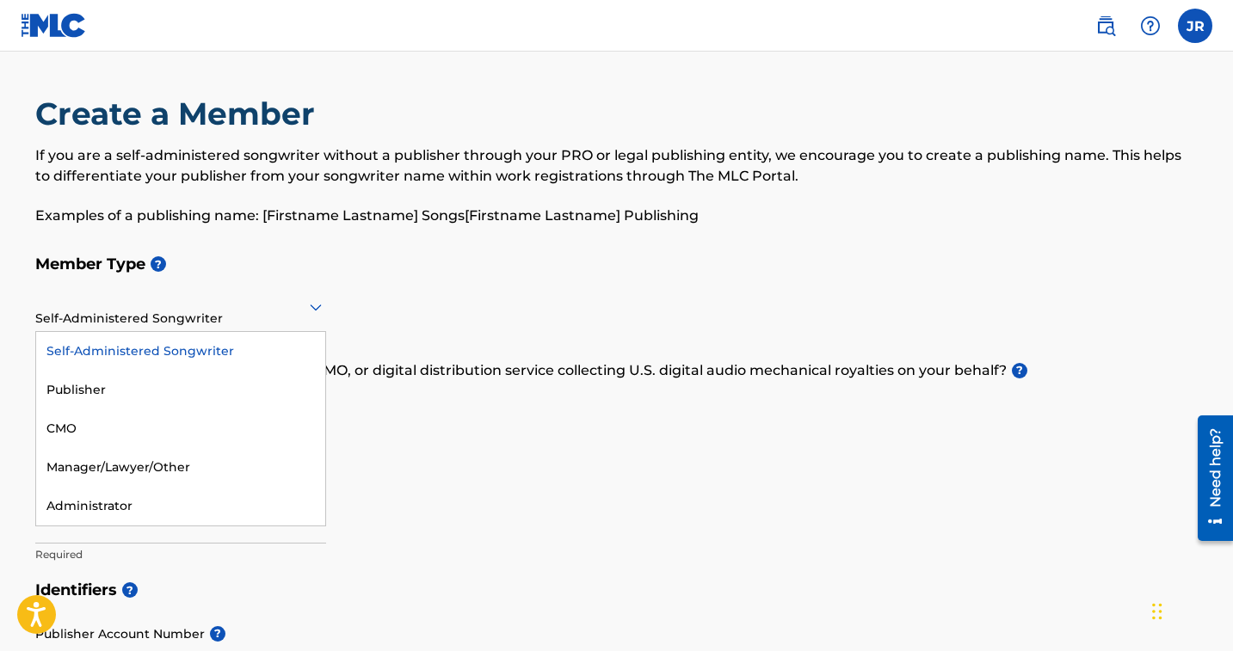
click at [416, 314] on div "Member Type ? Self-Administered Songwriter selected, 1 of 5. 5 results availabl…" at bounding box center [616, 409] width 1163 height 326
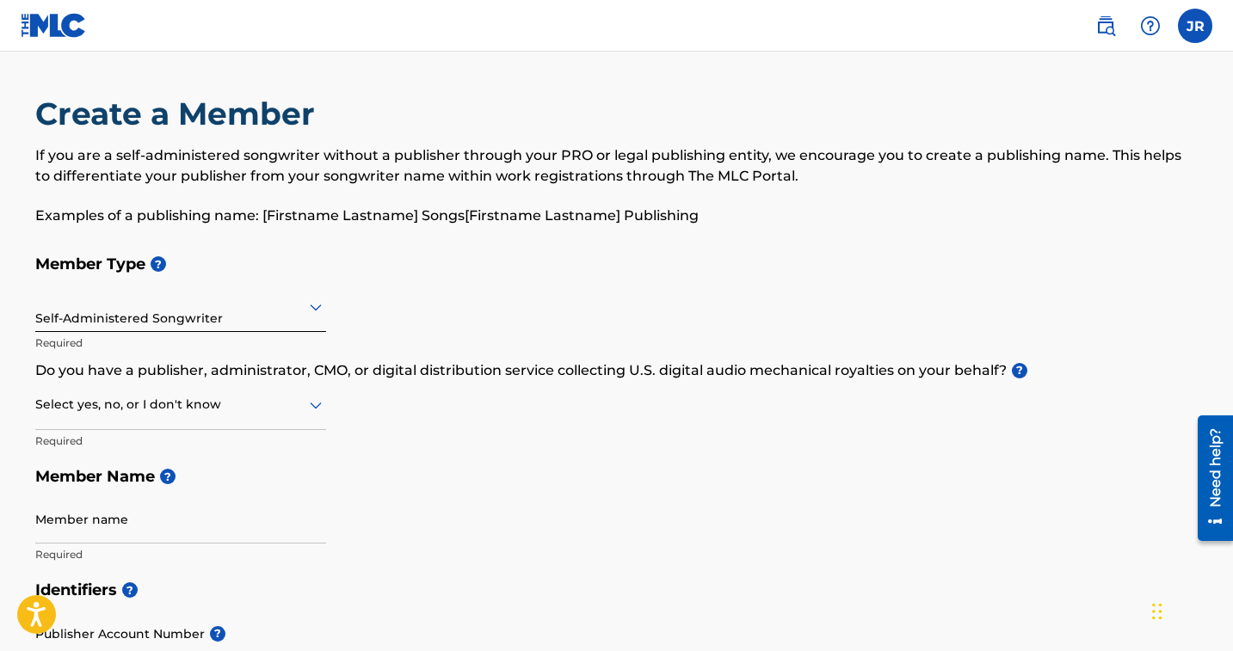
click at [250, 416] on div "Select yes, no, or I don't know" at bounding box center [180, 405] width 291 height 49
click at [386, 379] on p "Do you have a publisher, administrator, CMO, or digital distribution service co…" at bounding box center [616, 371] width 1163 height 21
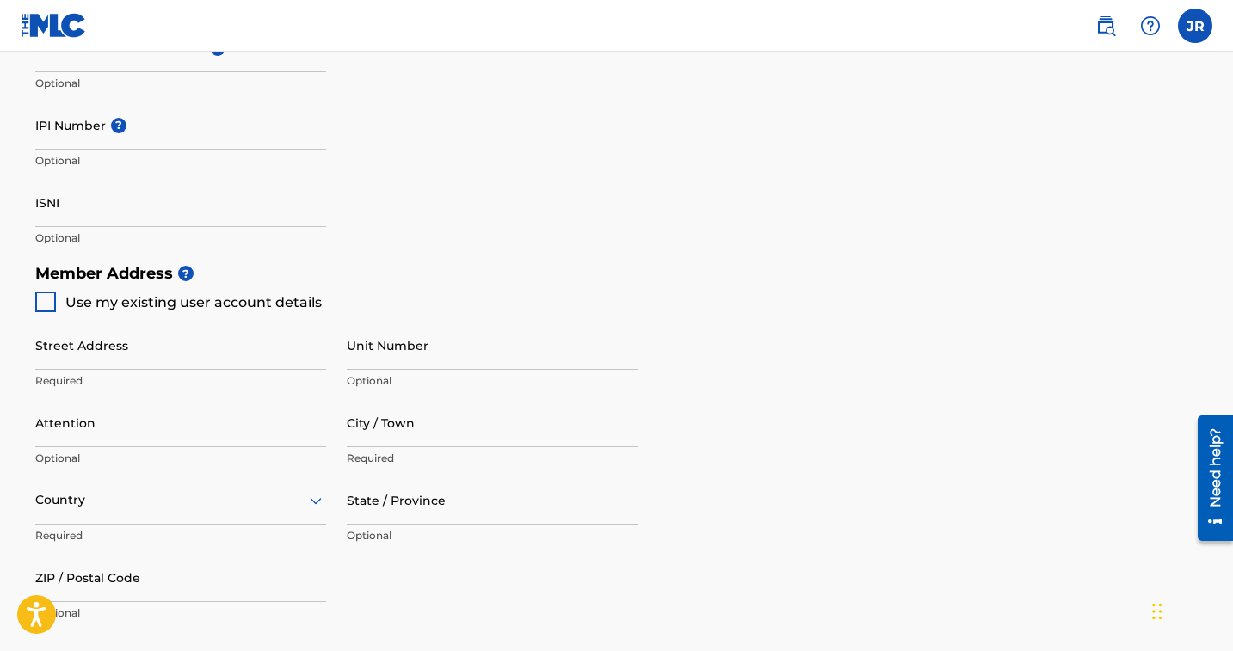
scroll to position [589, 0]
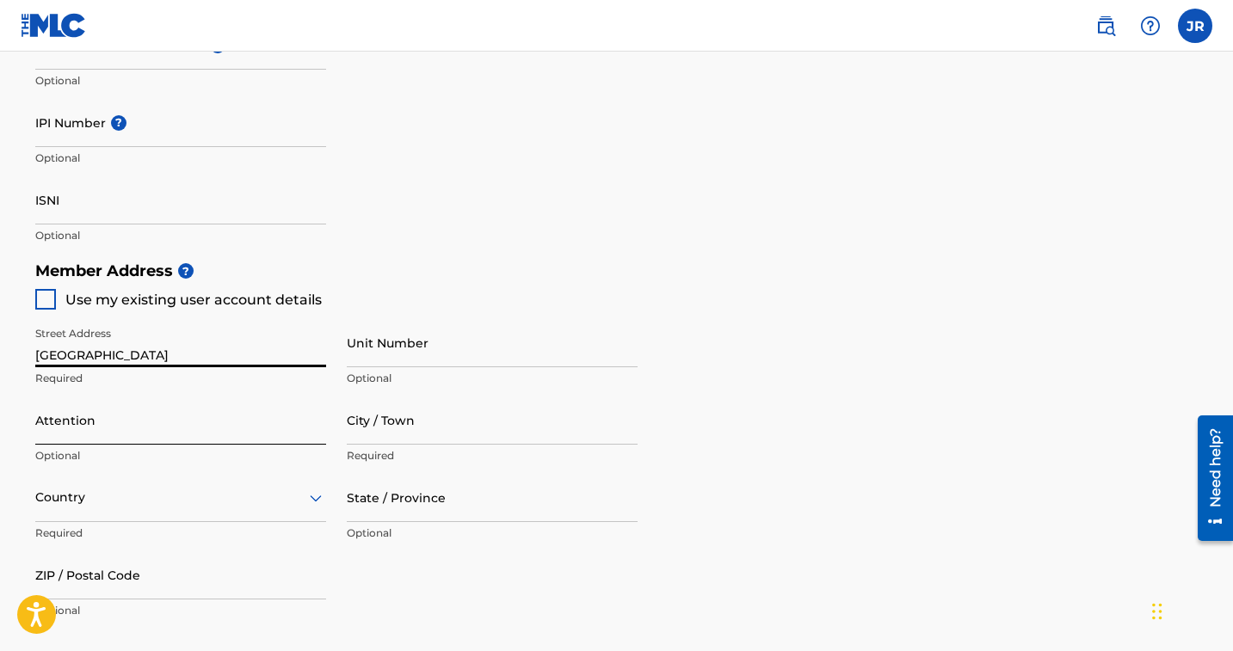
type input "[GEOGRAPHIC_DATA]"
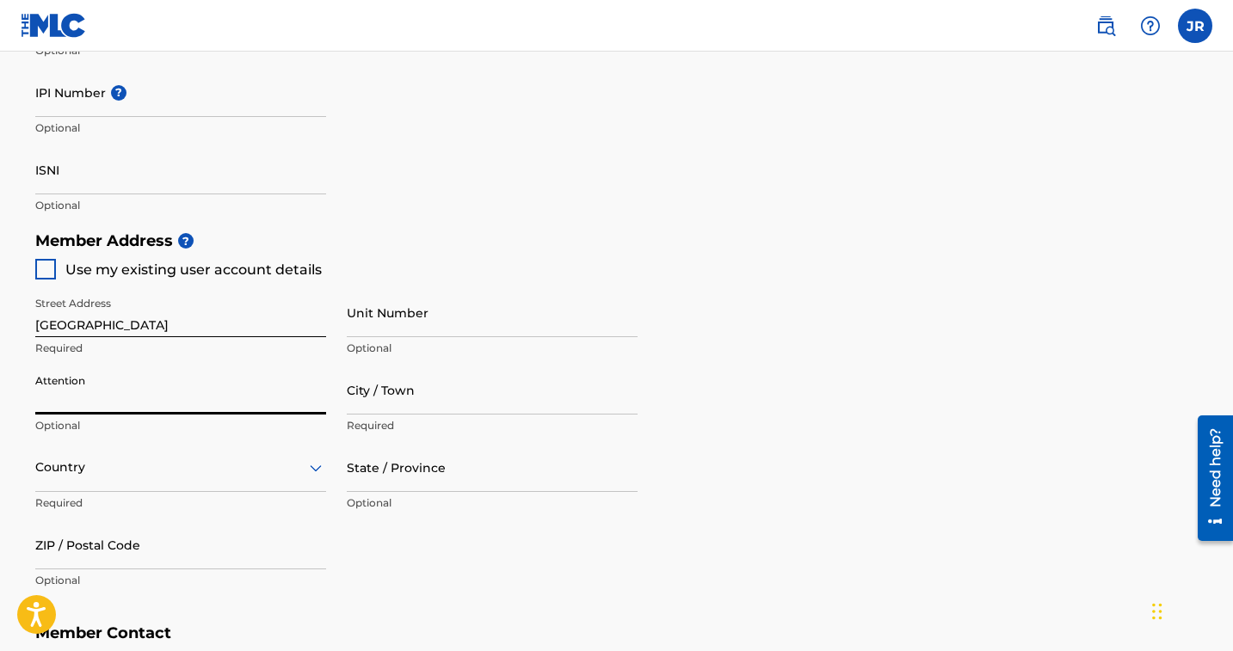
scroll to position [645, 0]
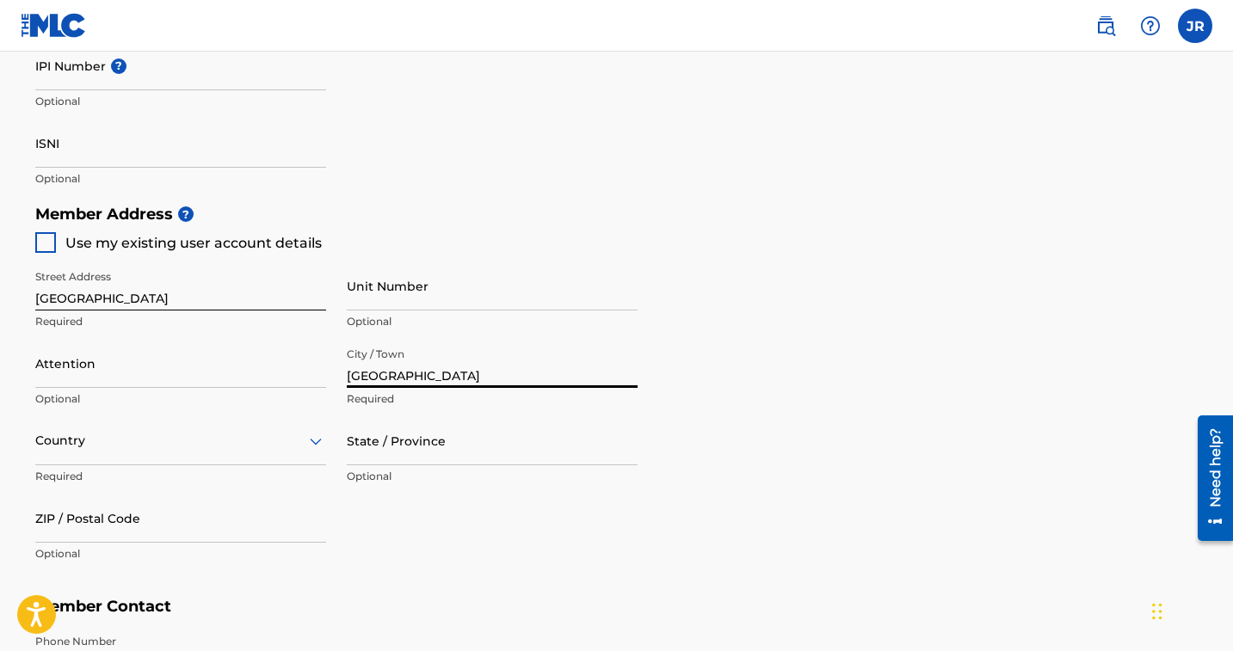
type input "[GEOGRAPHIC_DATA]"
click at [268, 435] on div "Country" at bounding box center [180, 440] width 291 height 49
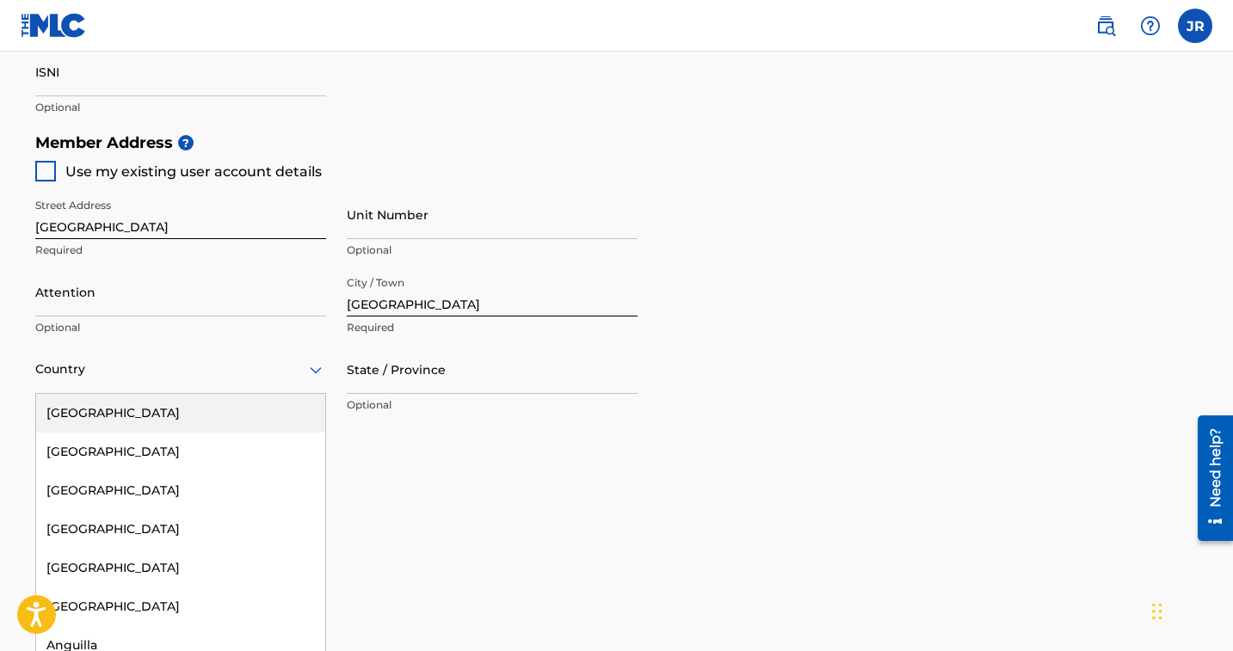
click at [221, 415] on div "[GEOGRAPHIC_DATA]" at bounding box center [180, 413] width 289 height 39
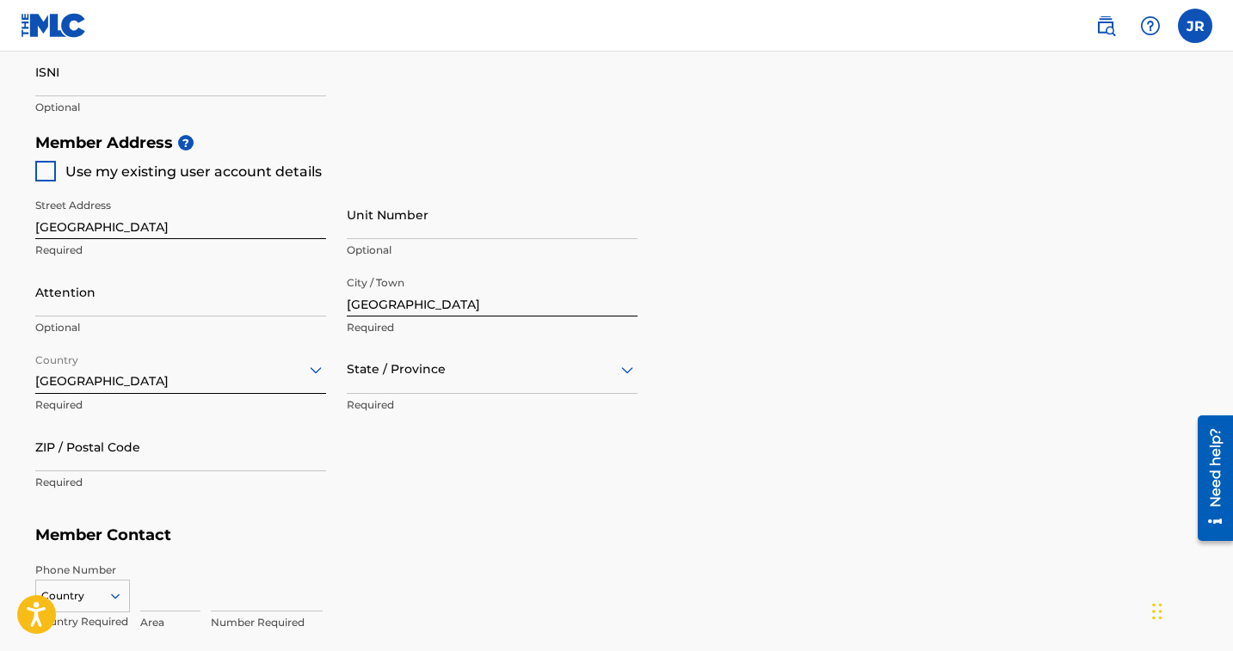
click at [441, 378] on div at bounding box center [492, 370] width 291 height 22
click at [419, 616] on div "[US_STATE]" at bounding box center [492, 607] width 289 height 39
type input "90006"
click at [410, 468] on div "Street Address 1317 South Westlake Avenue Required Unit Number Optional Attenti…" at bounding box center [336, 345] width 602 height 327
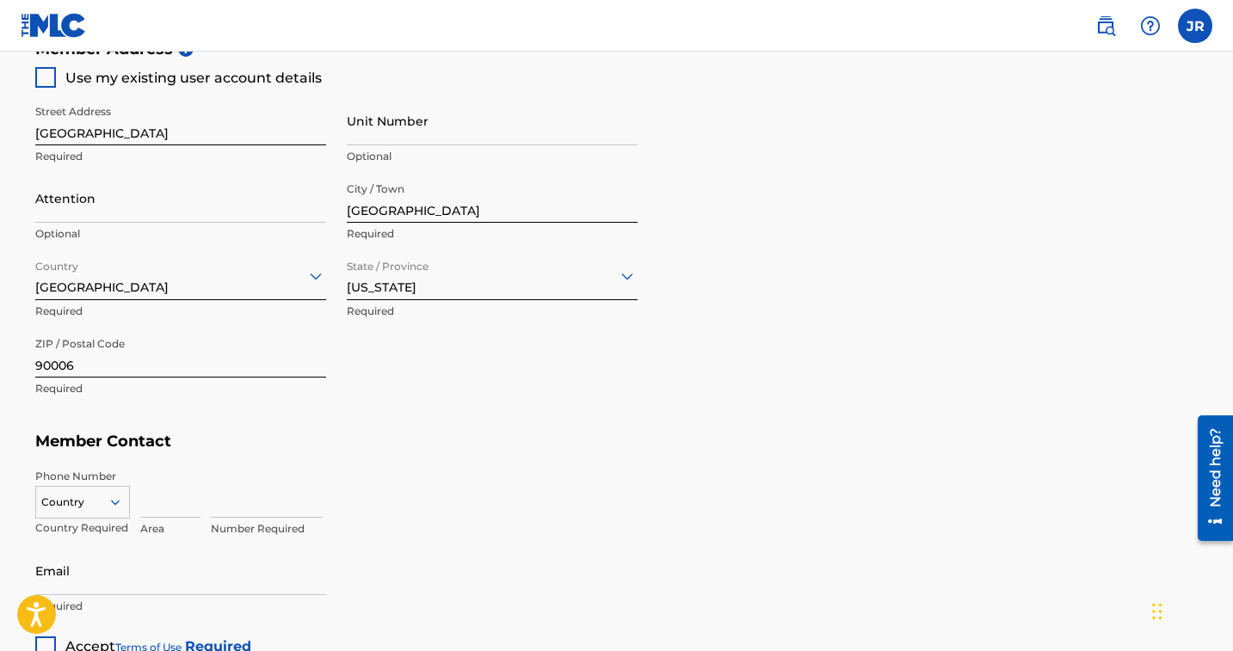
click at [123, 508] on div "Country" at bounding box center [82, 499] width 95 height 26
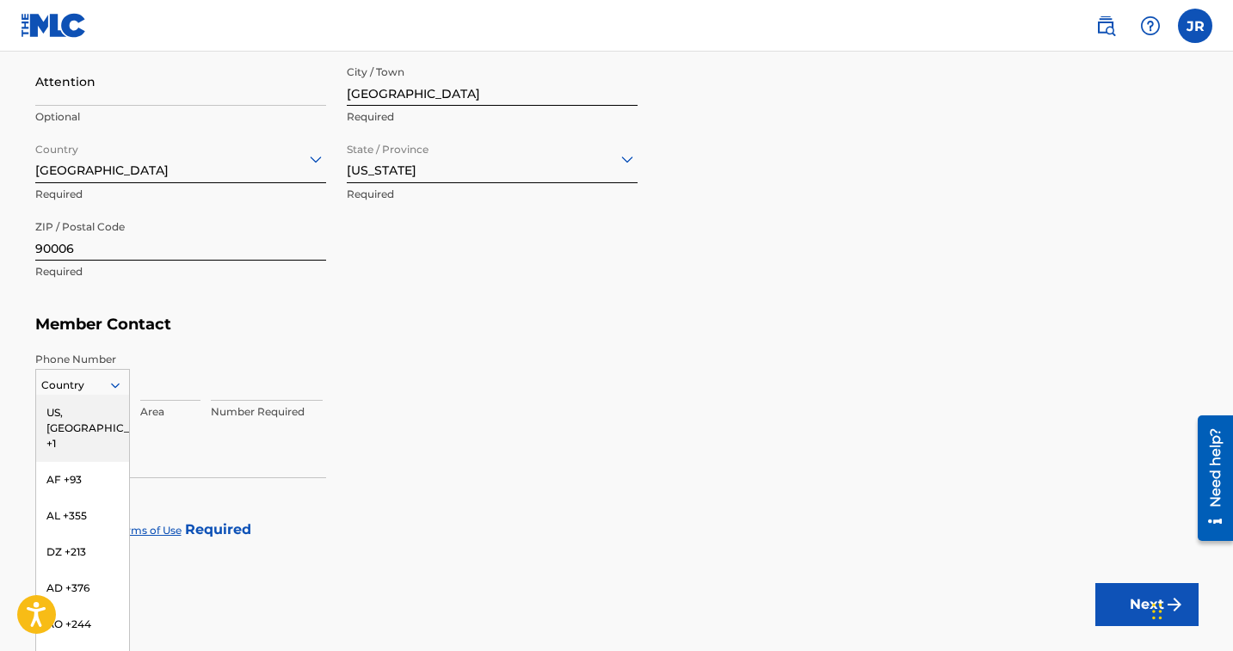
click at [80, 399] on div "US, [GEOGRAPHIC_DATA] +1" at bounding box center [82, 428] width 93 height 67
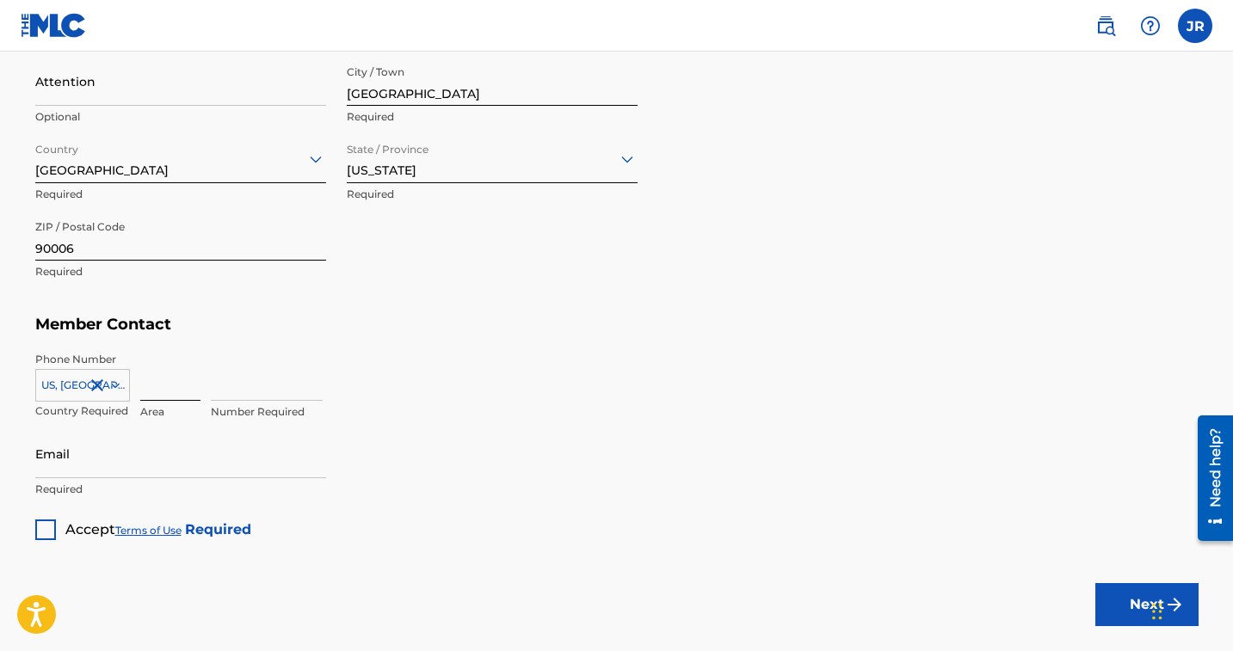
click at [164, 385] on input at bounding box center [170, 376] width 60 height 49
type input "323"
type input "6833306"
click at [515, 401] on div "6833306 Number Required" at bounding box center [705, 390] width 988 height 77
click at [159, 476] on div "Email Required" at bounding box center [180, 467] width 291 height 77
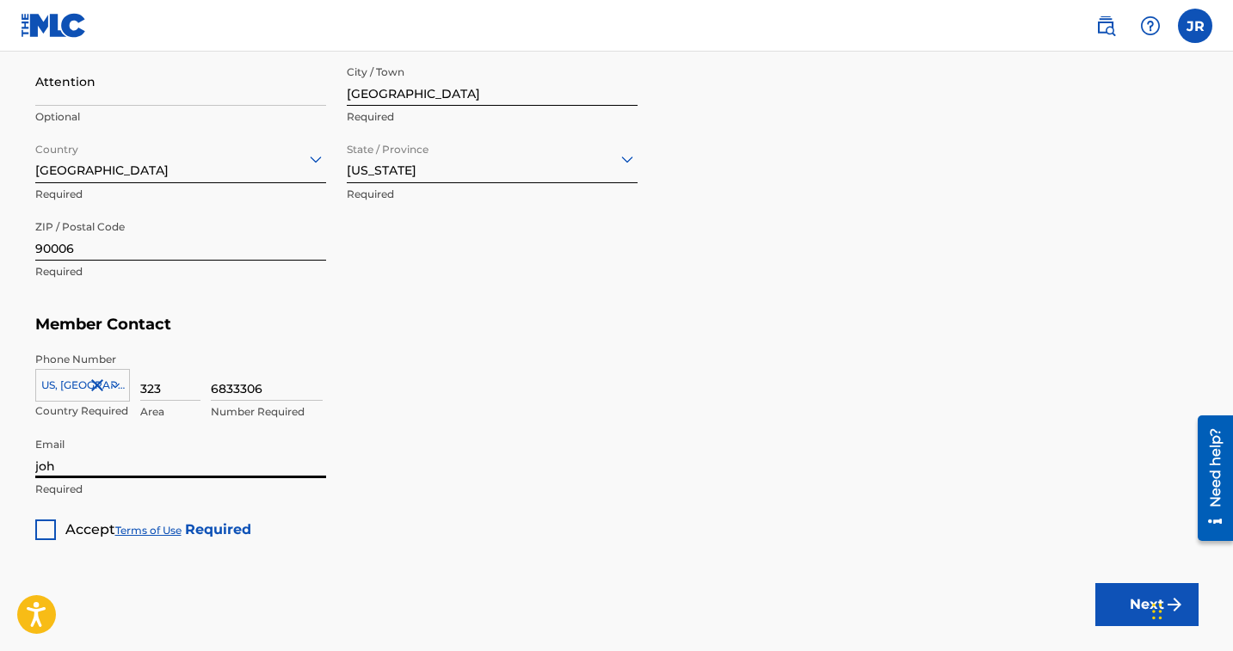
type input "[PERSON_NAME]"
type input "[EMAIL_ADDRESS][DOMAIN_NAME]"
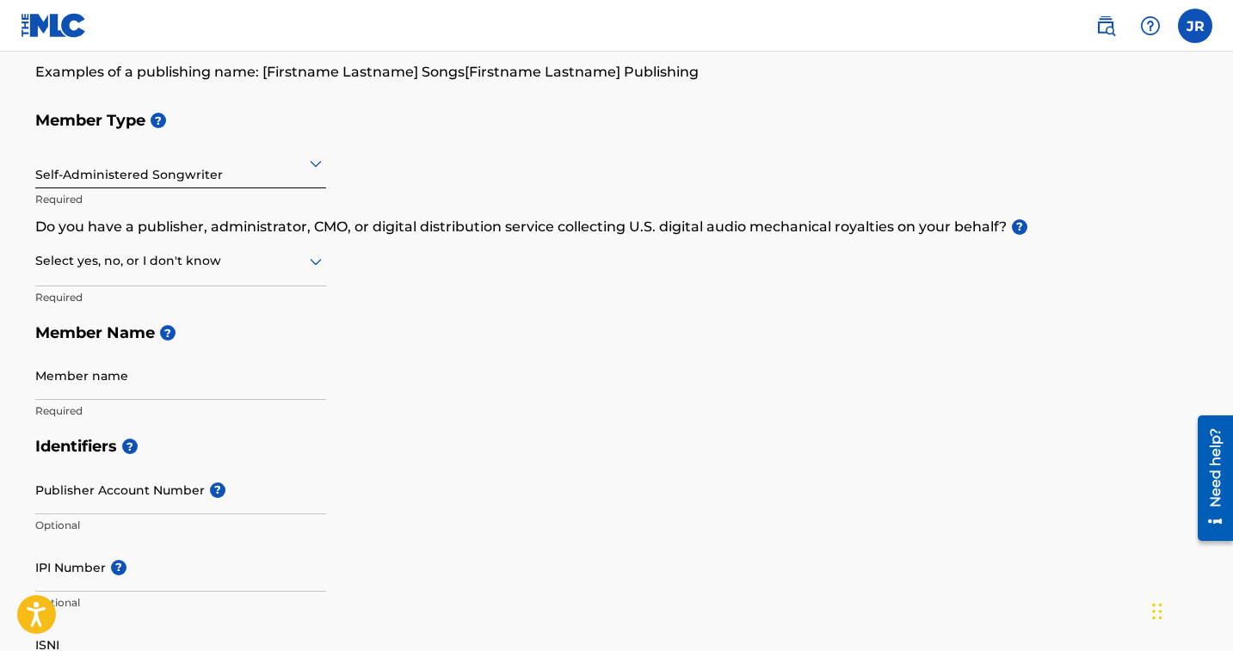
scroll to position [139, 0]
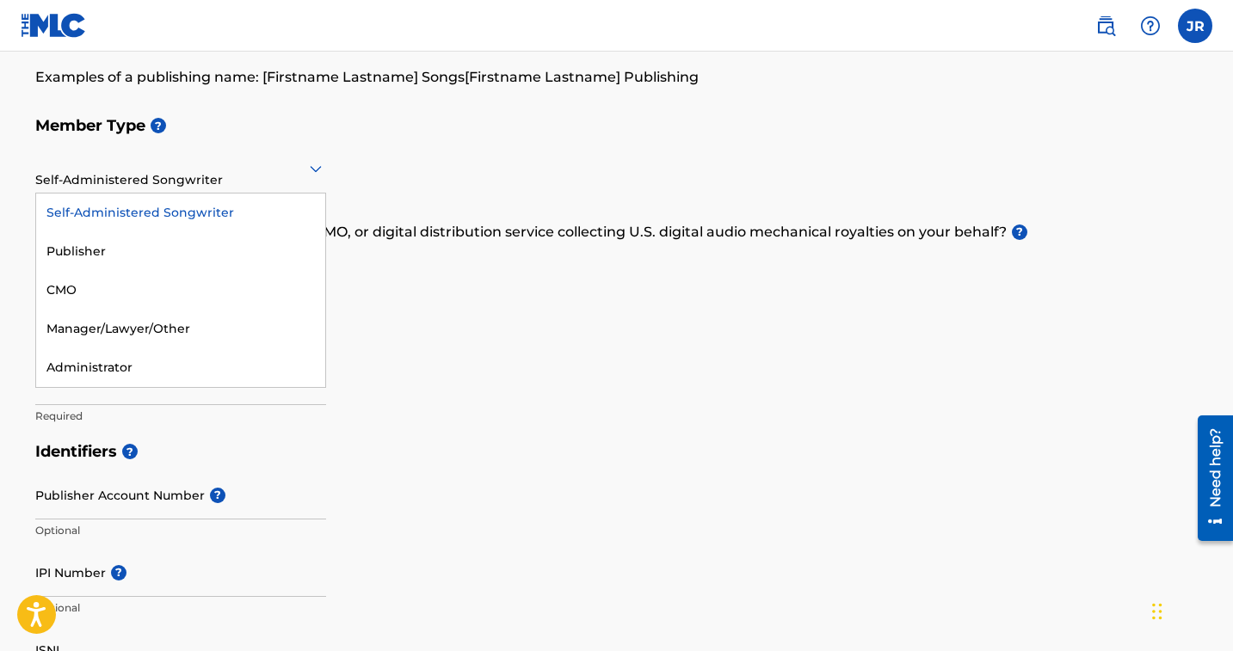
click at [303, 185] on div "Self-Administered Songwriter" at bounding box center [180, 168] width 291 height 42
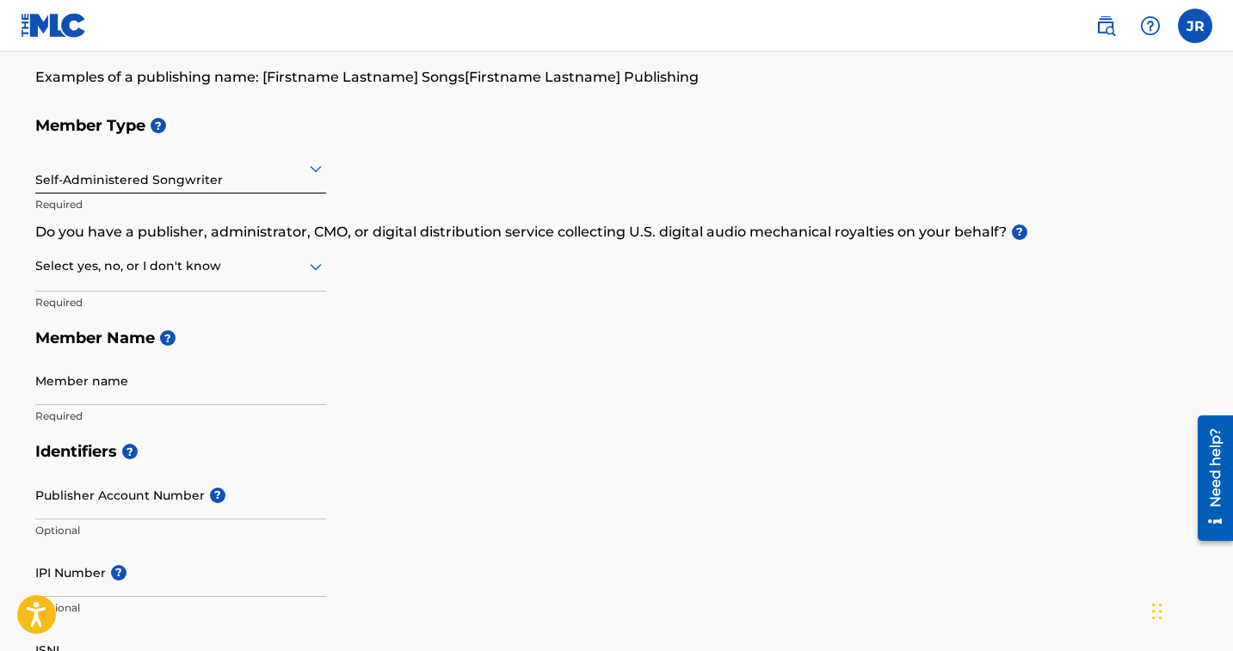
click at [397, 151] on div "Member Type ? Self-Administered Songwriter Required Do you have a publisher, ad…" at bounding box center [616, 271] width 1163 height 326
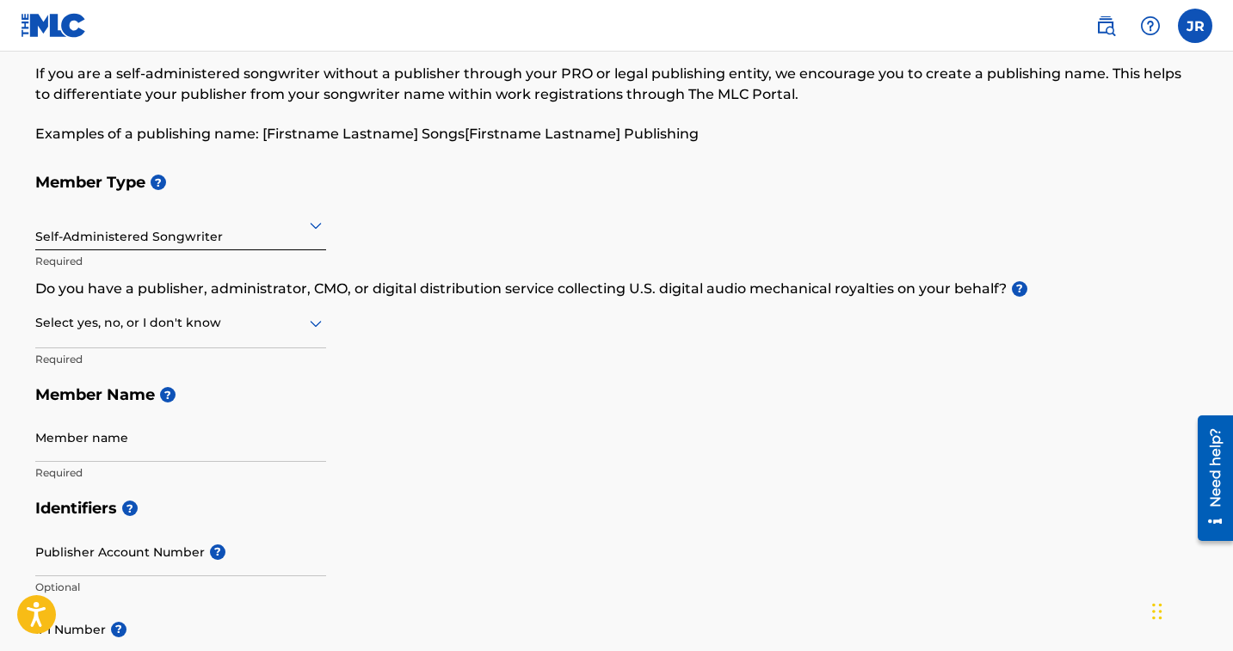
scroll to position [79, 0]
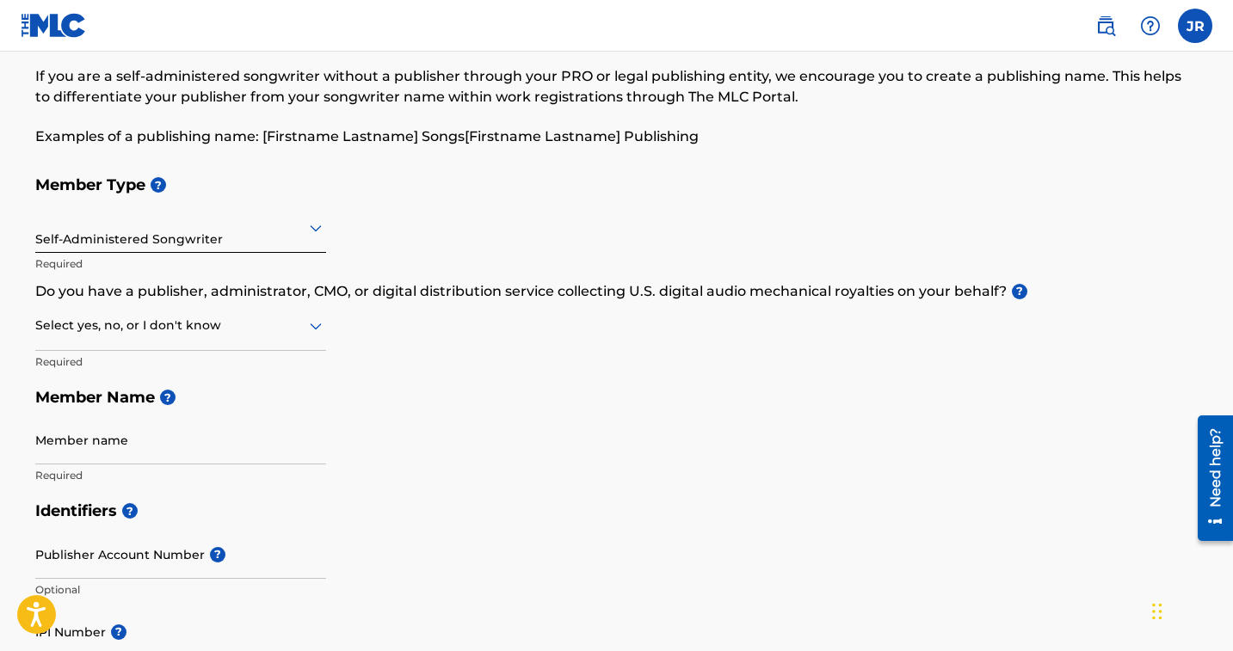
click at [302, 331] on div at bounding box center [180, 326] width 291 height 22
click at [233, 365] on div "Yes" at bounding box center [180, 370] width 289 height 39
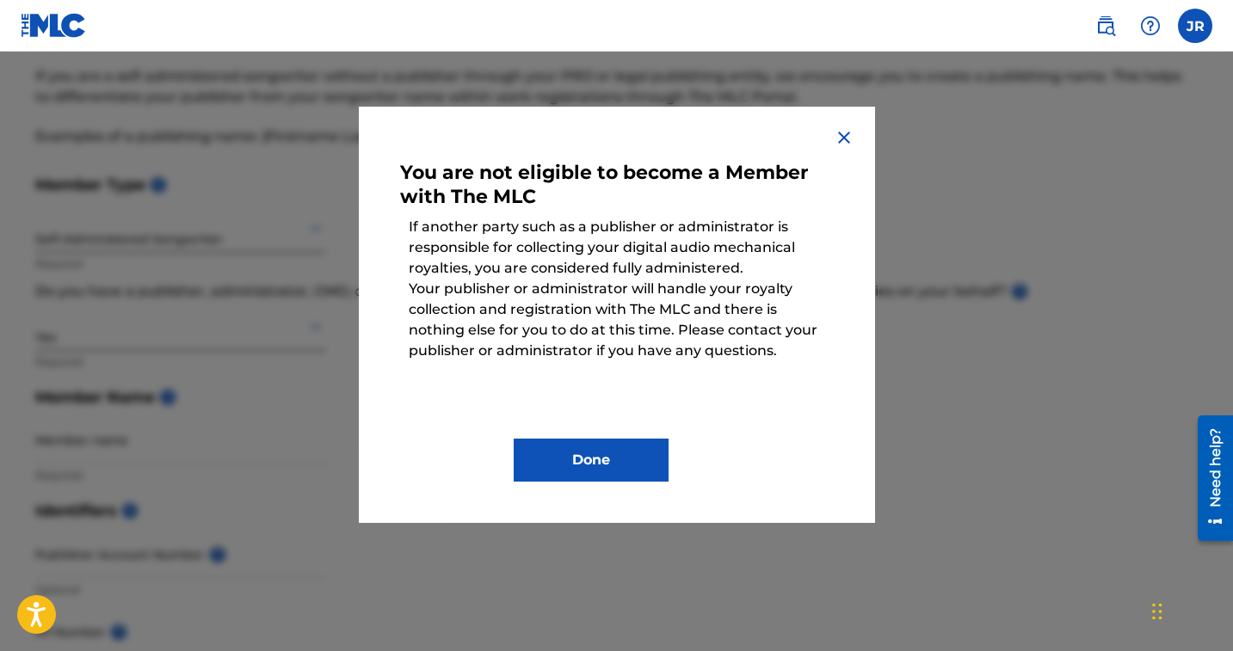
click at [843, 138] on img at bounding box center [844, 137] width 21 height 21
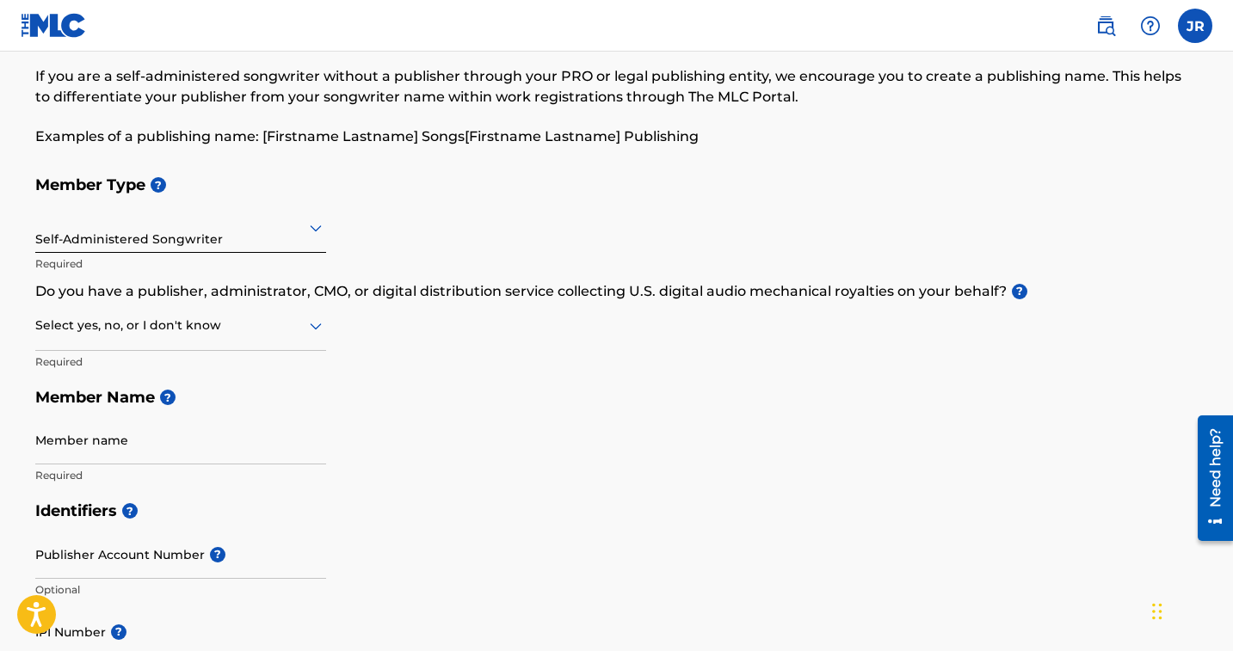
click at [273, 323] on div at bounding box center [180, 326] width 291 height 22
click at [404, 329] on div "Member Type ? Self-Administered Songwriter Required Do you have a publisher, ad…" at bounding box center [616, 330] width 1163 height 326
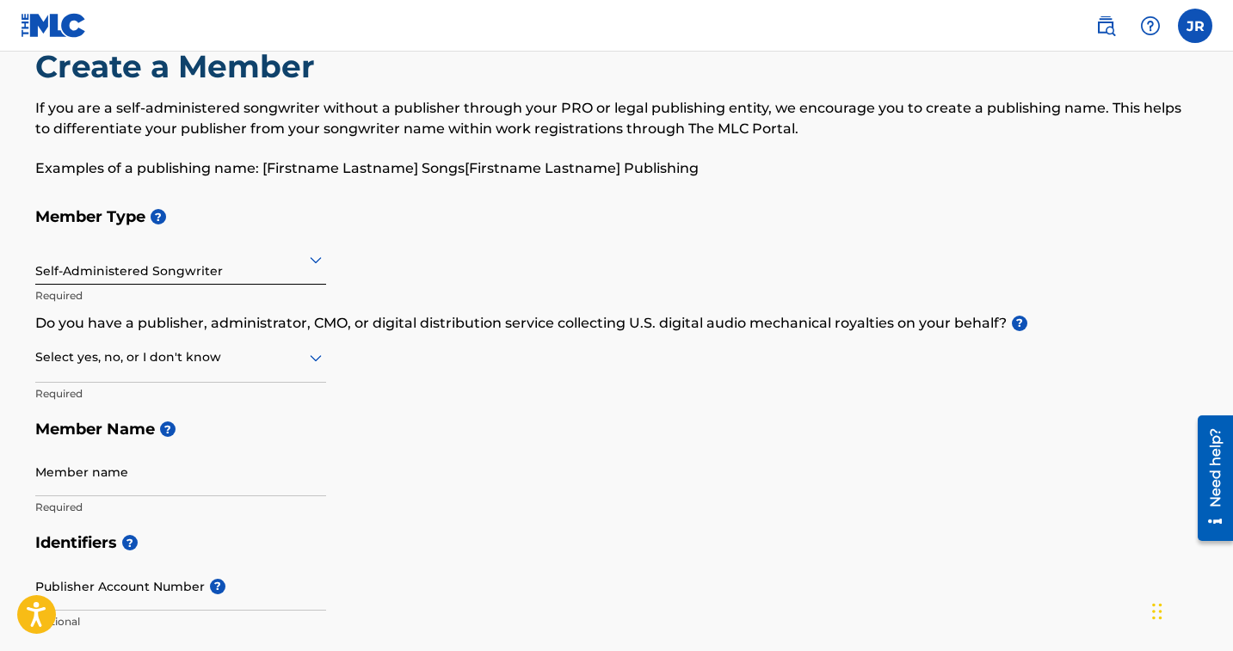
scroll to position [46, 0]
click at [297, 367] on div at bounding box center [180, 360] width 291 height 22
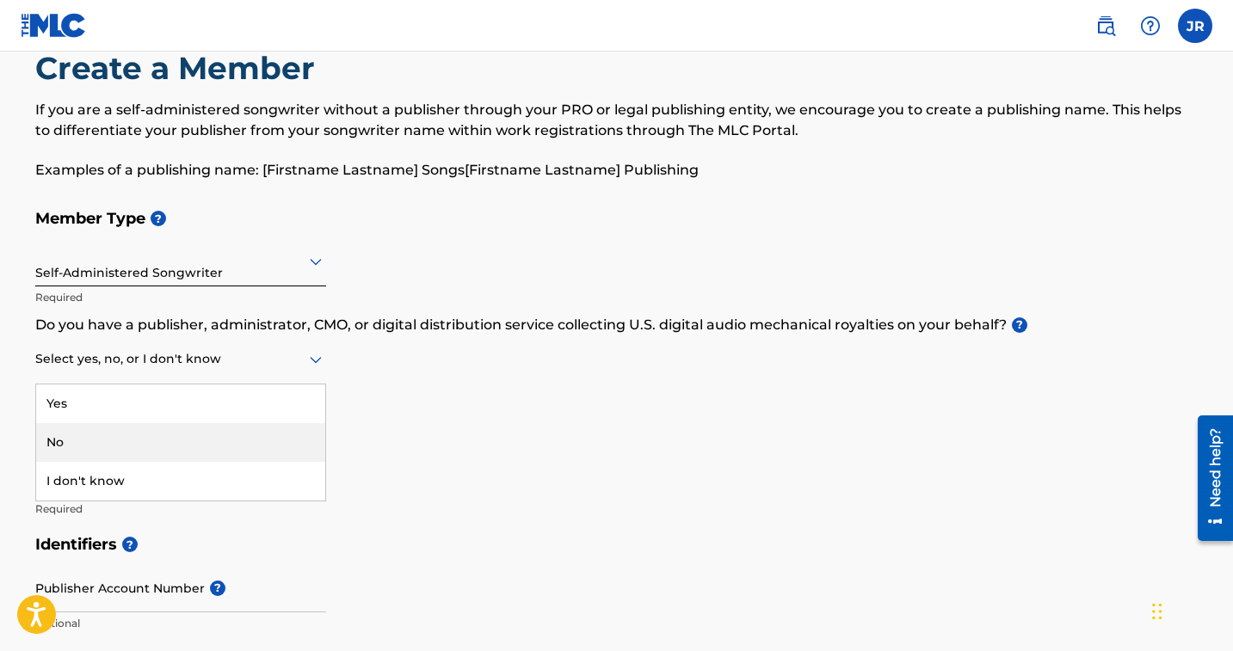
click at [181, 450] on div "No" at bounding box center [180, 442] width 289 height 39
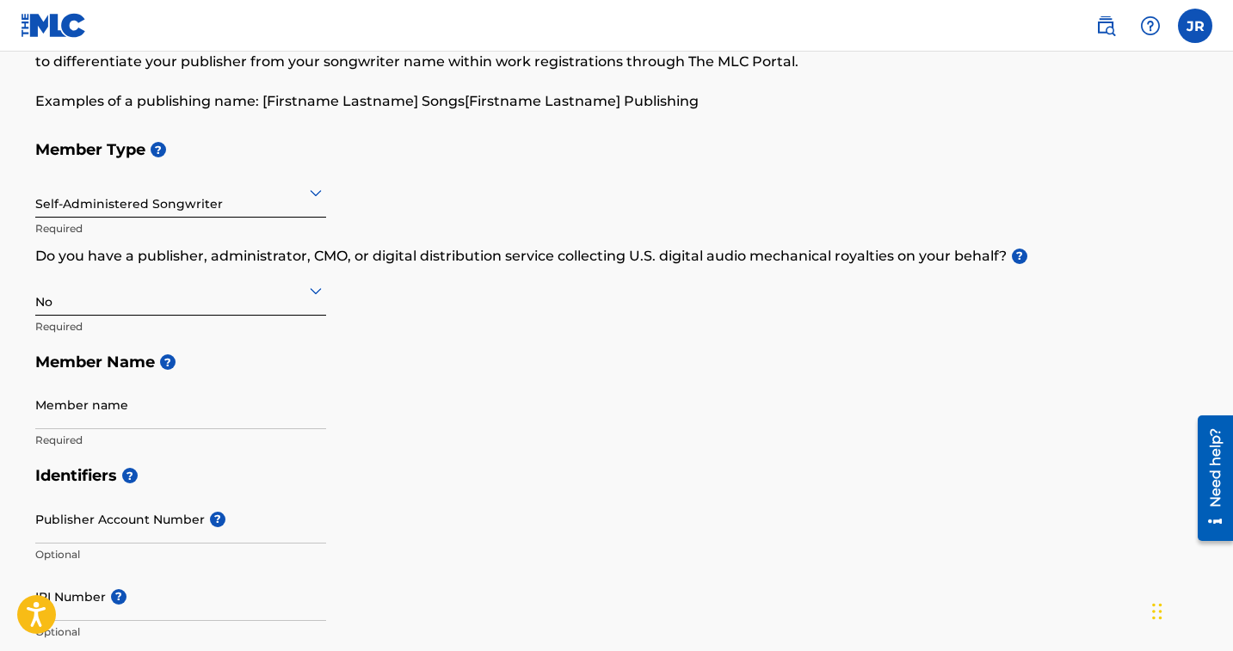
scroll to position [114, 0]
click at [290, 302] on div "No" at bounding box center [180, 291] width 291 height 42
click at [544, 373] on h5 "Member Name ?" at bounding box center [616, 363] width 1163 height 37
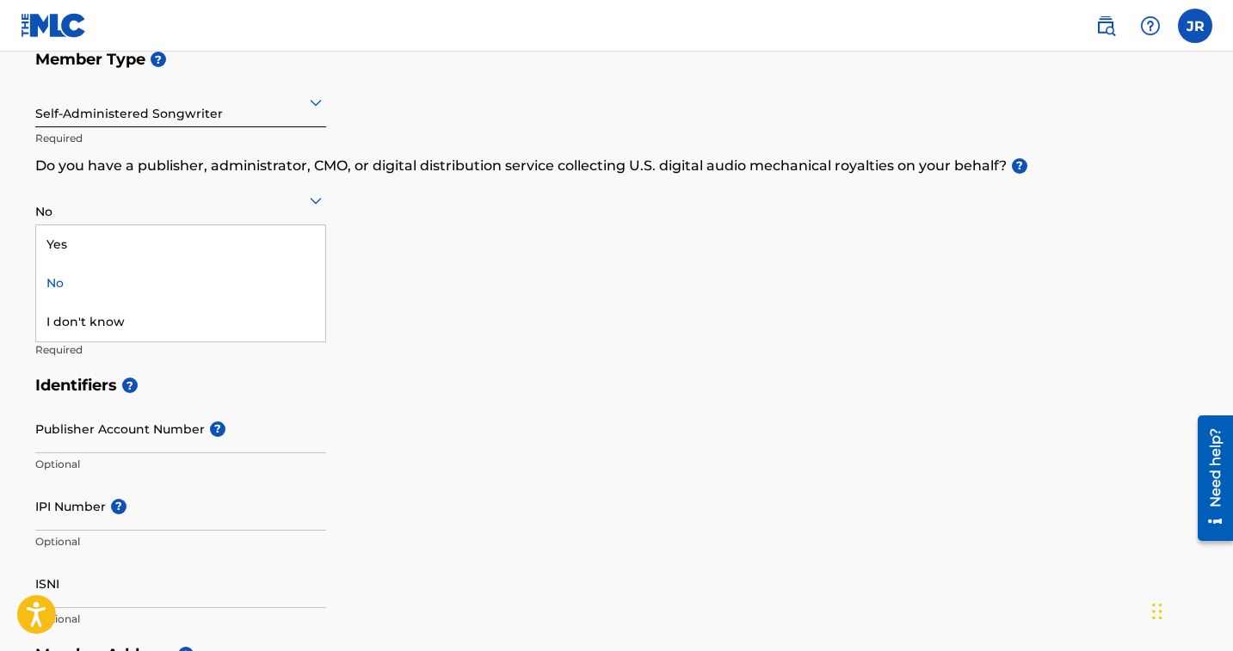
click at [272, 218] on div "No" at bounding box center [180, 200] width 291 height 42
click at [250, 234] on div "Yes" at bounding box center [180, 244] width 289 height 39
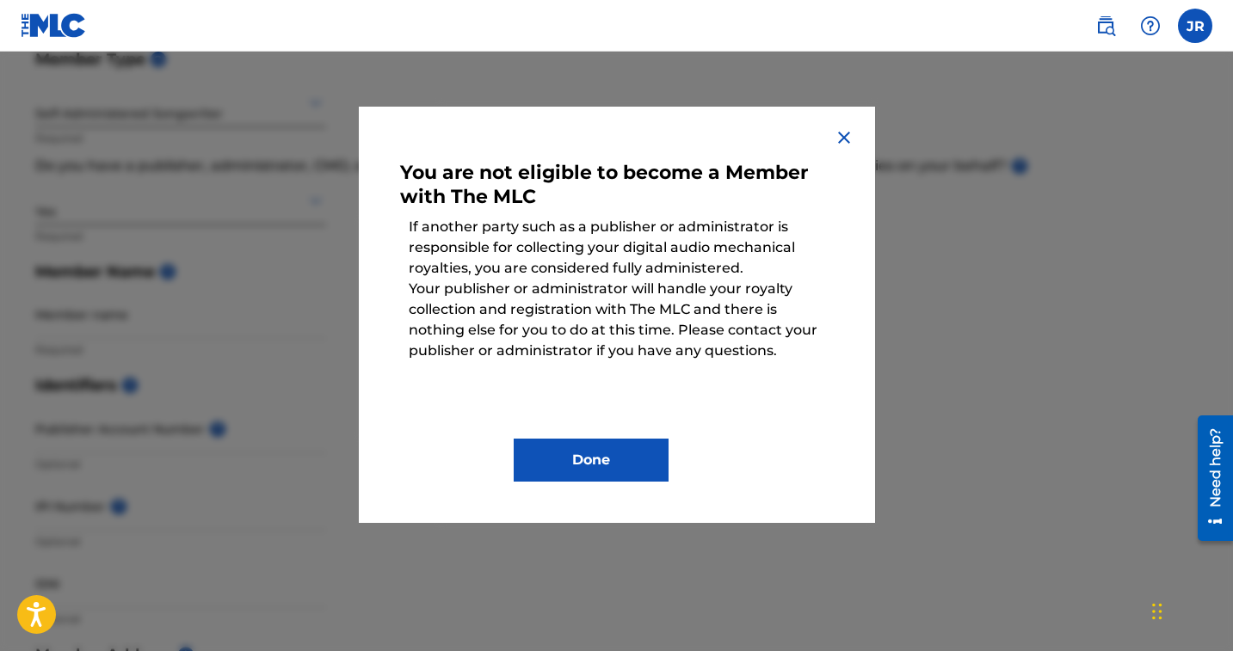
click at [842, 139] on img at bounding box center [844, 137] width 21 height 21
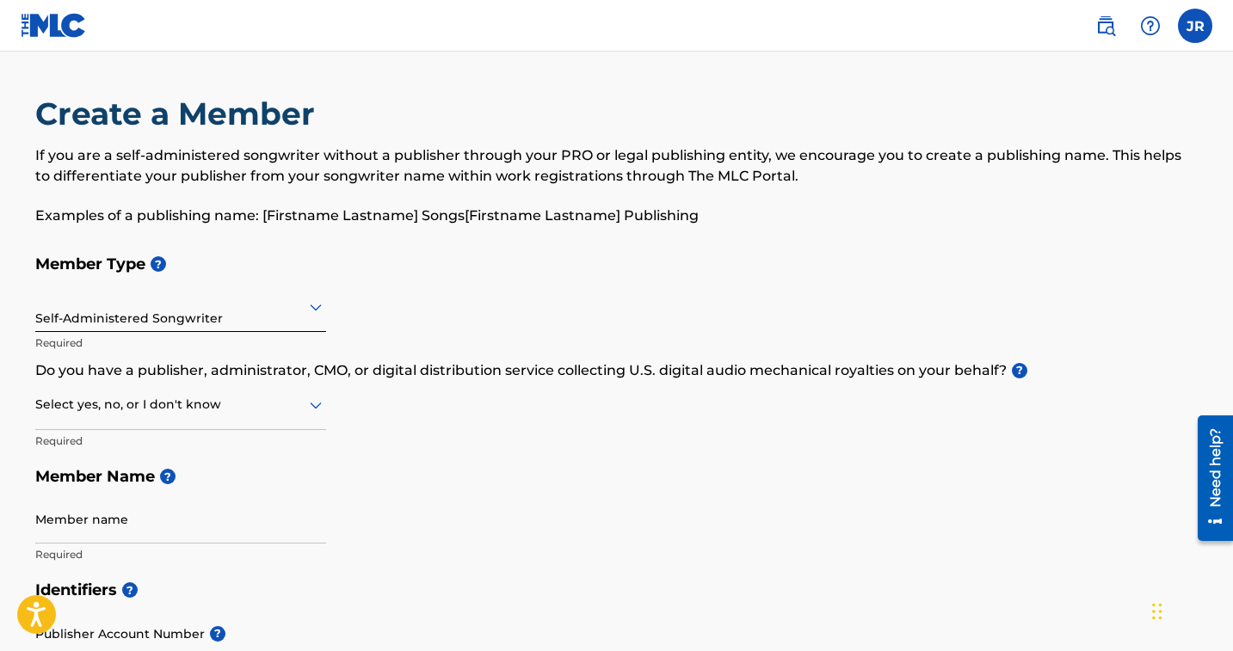
scroll to position [0, 0]
click at [1200, 30] on label at bounding box center [1195, 26] width 34 height 34
click at [1195, 26] on input "JR John Rieger johnrieger17@gmail.com Notification Preferences Profile Log out" at bounding box center [1195, 26] width 0 height 0
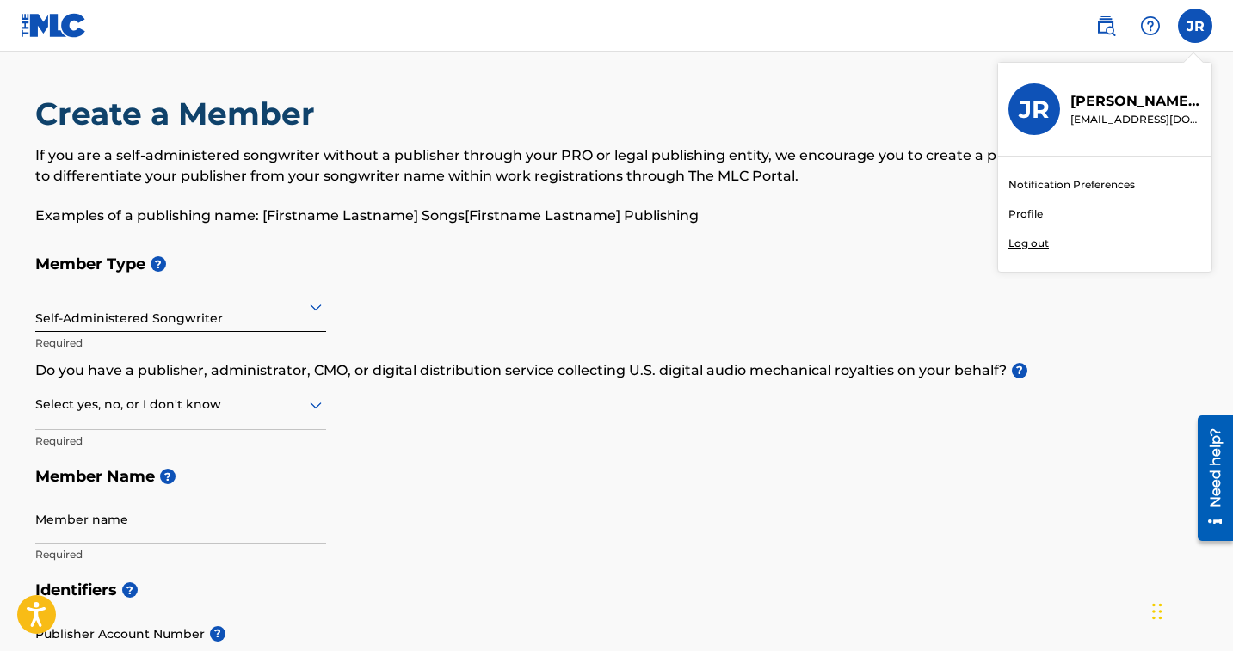
click at [1023, 248] on p "Log out" at bounding box center [1029, 243] width 40 height 15
click at [1195, 26] on input "JR John Rieger johnrieger17@gmail.com Notification Preferences Profile Log out" at bounding box center [1195, 26] width 0 height 0
